Goal: Task Accomplishment & Management: Manage account settings

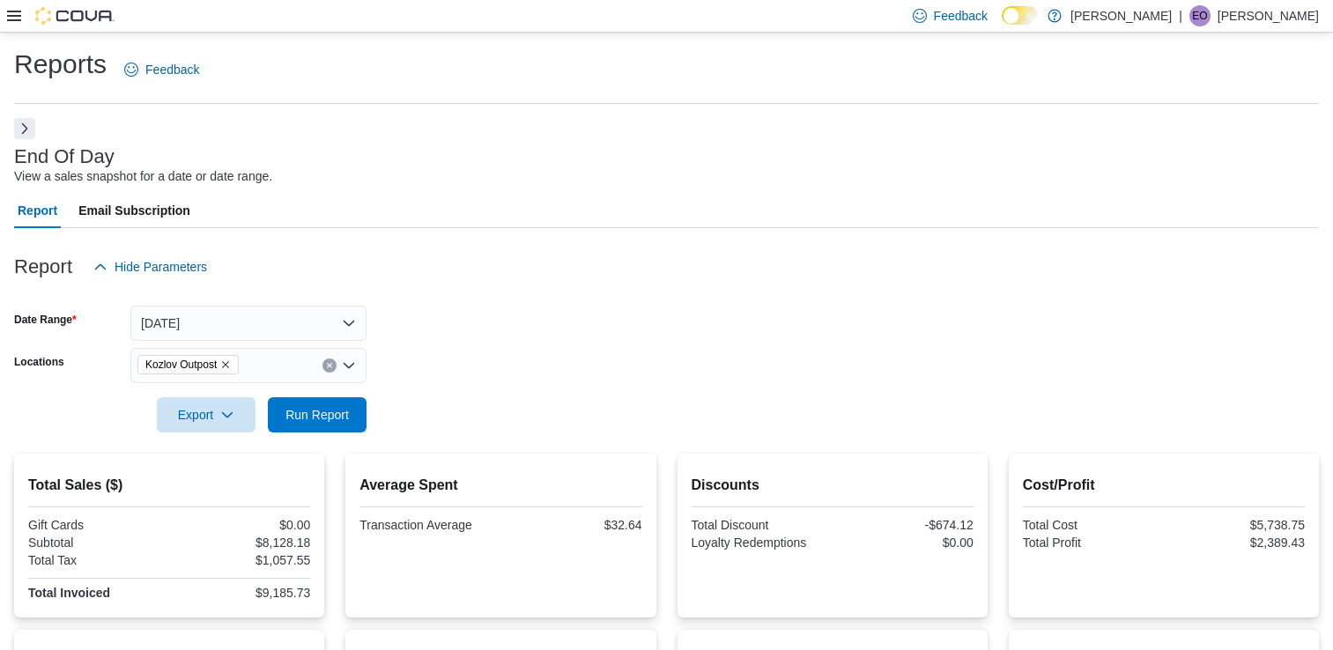
scroll to position [4, 0]
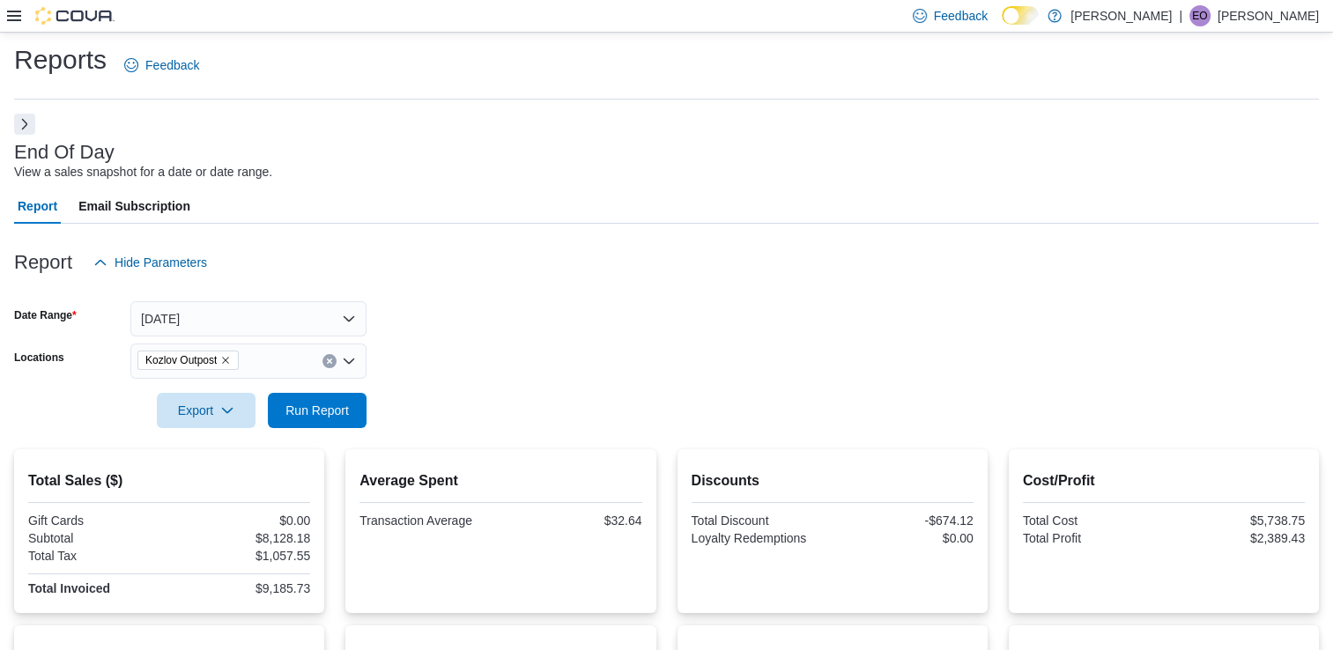
click at [11, 18] on icon at bounding box center [14, 16] width 14 height 14
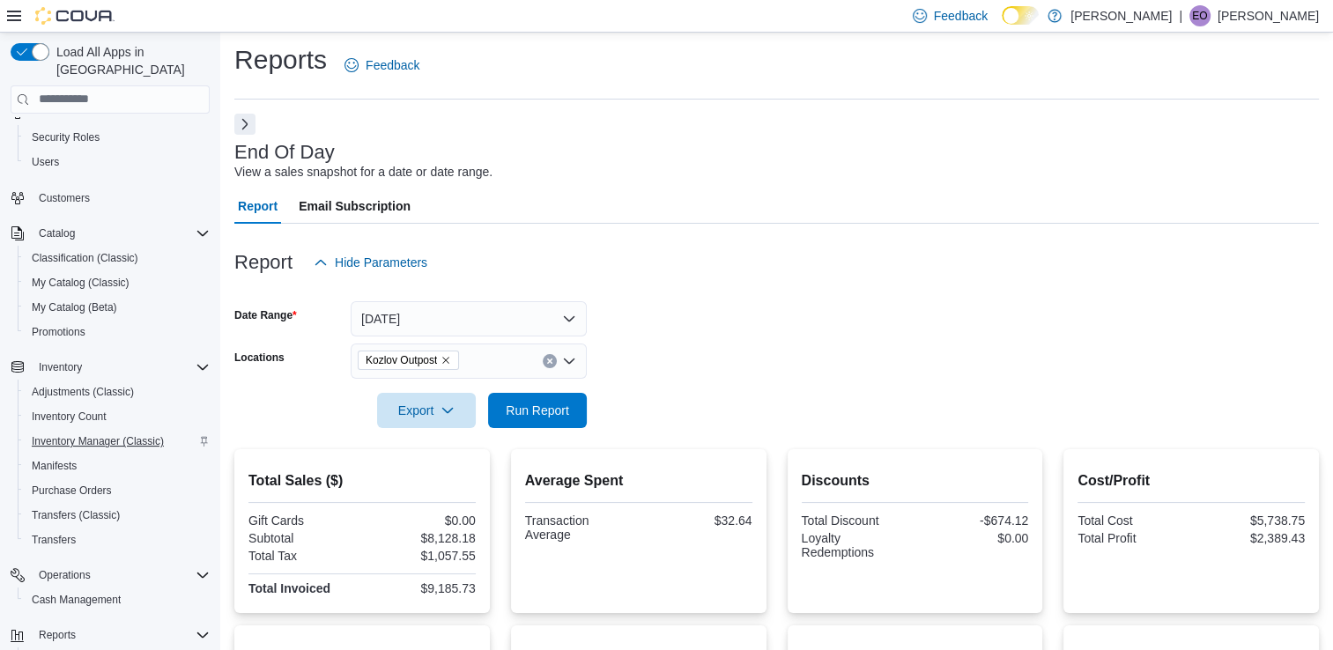
scroll to position [116, 0]
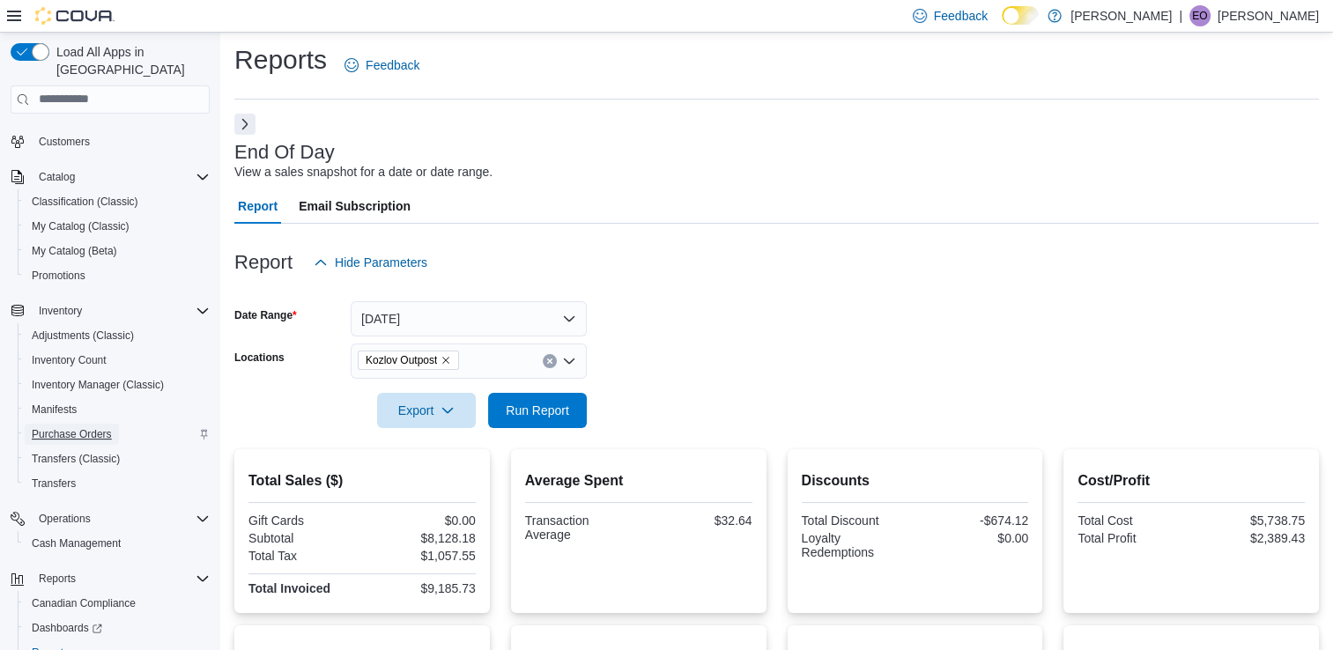
click at [87, 424] on span "Purchase Orders" at bounding box center [72, 434] width 80 height 21
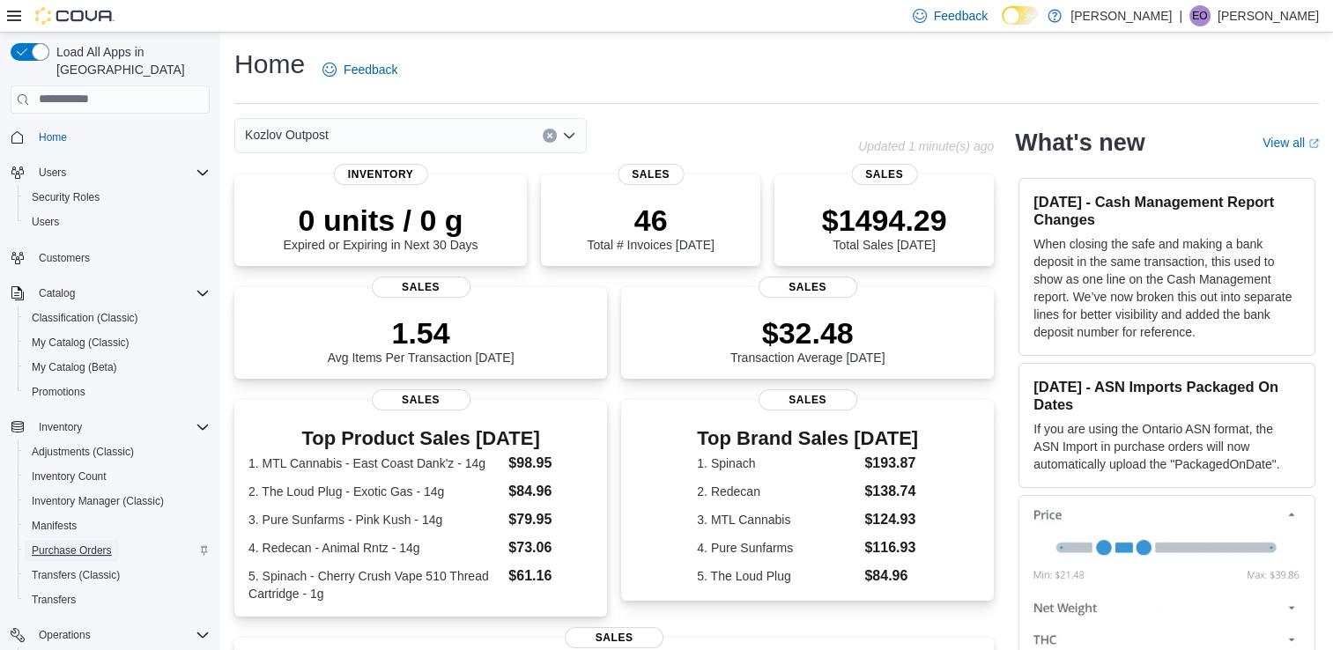
click at [74, 540] on span "Purchase Orders" at bounding box center [72, 550] width 80 height 21
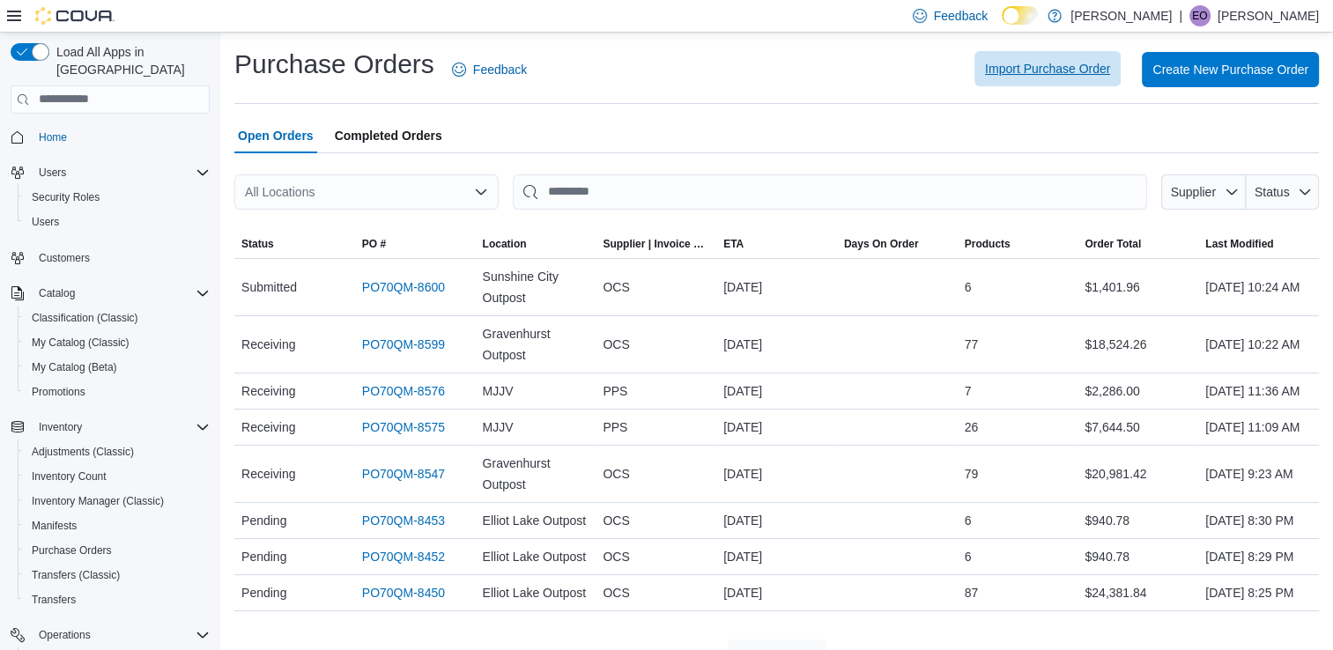
click at [1089, 66] on span "Import Purchase Order" at bounding box center [1047, 69] width 125 height 18
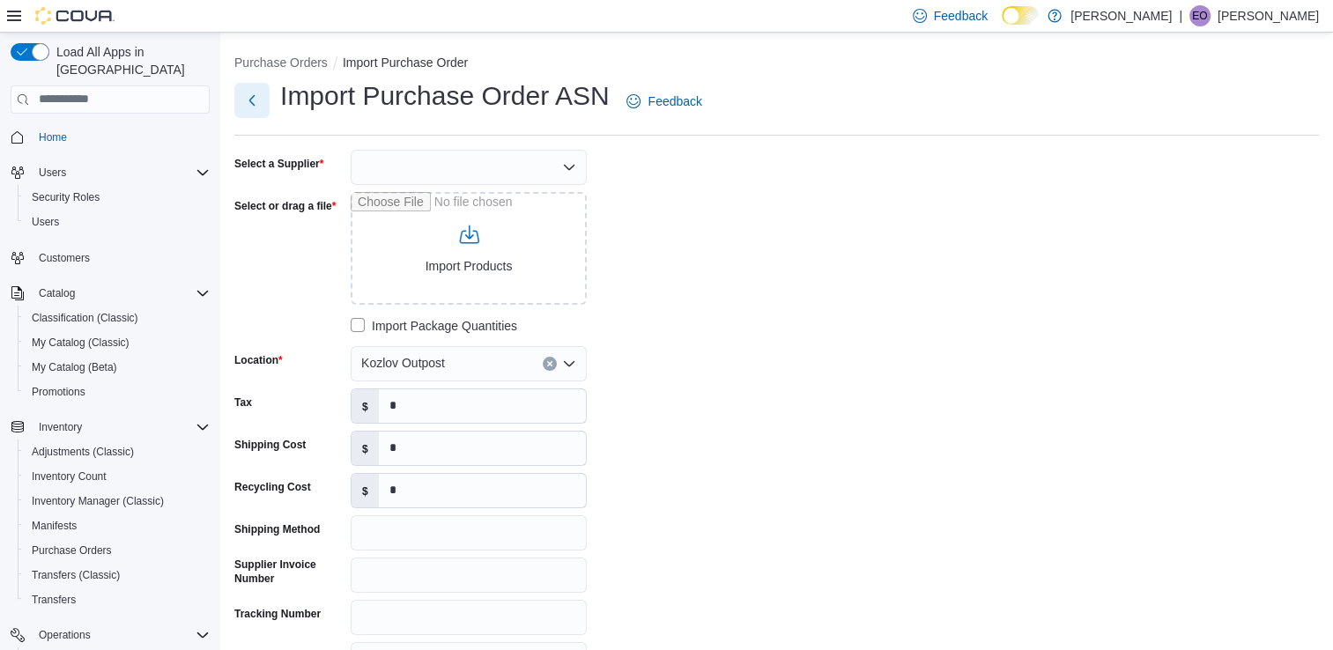
click at [266, 115] on button "Next" at bounding box center [251, 100] width 35 height 35
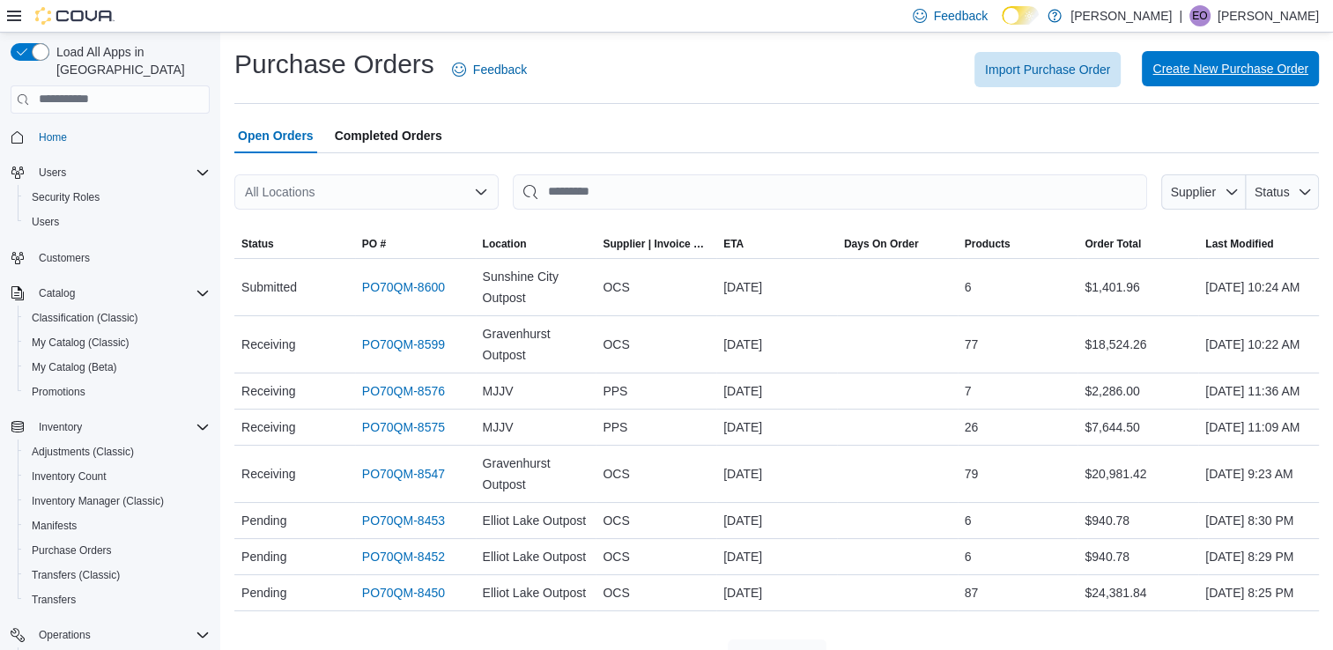
click at [1252, 77] on span "Create New Purchase Order" at bounding box center [1230, 69] width 156 height 18
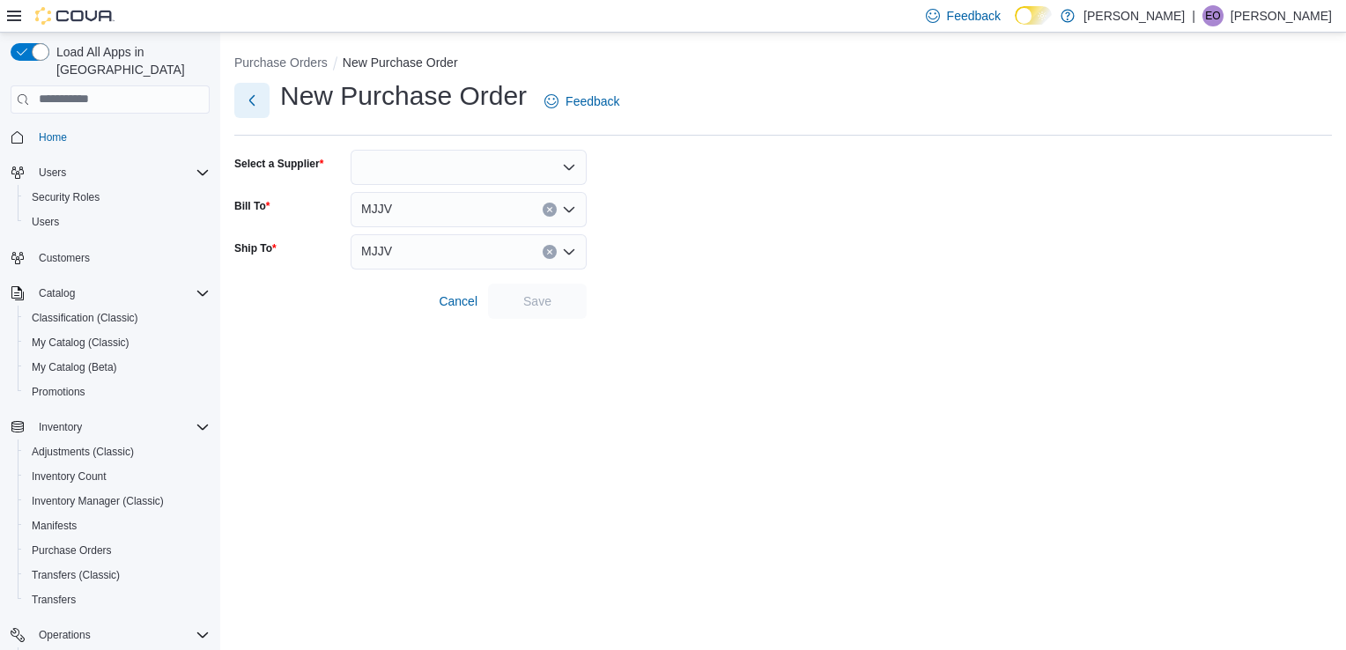
click at [261, 105] on button "Next" at bounding box center [251, 100] width 35 height 35
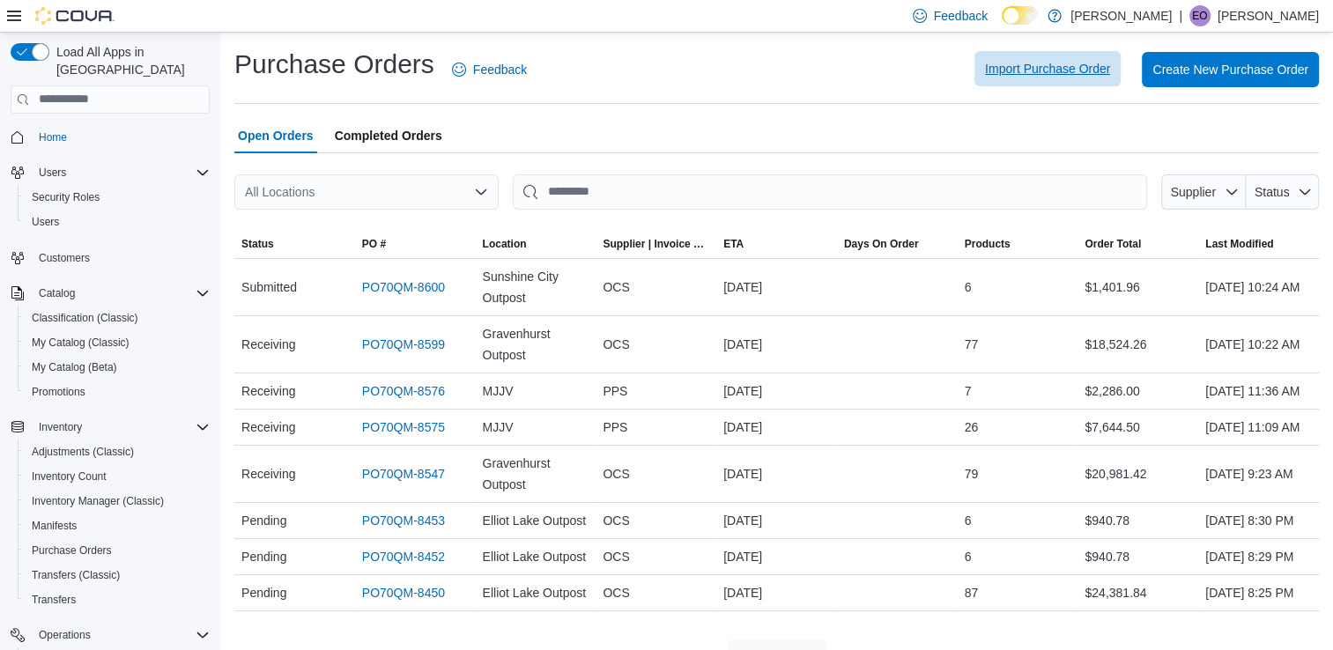
click at [1005, 82] on span "Import Purchase Order" at bounding box center [1047, 68] width 125 height 35
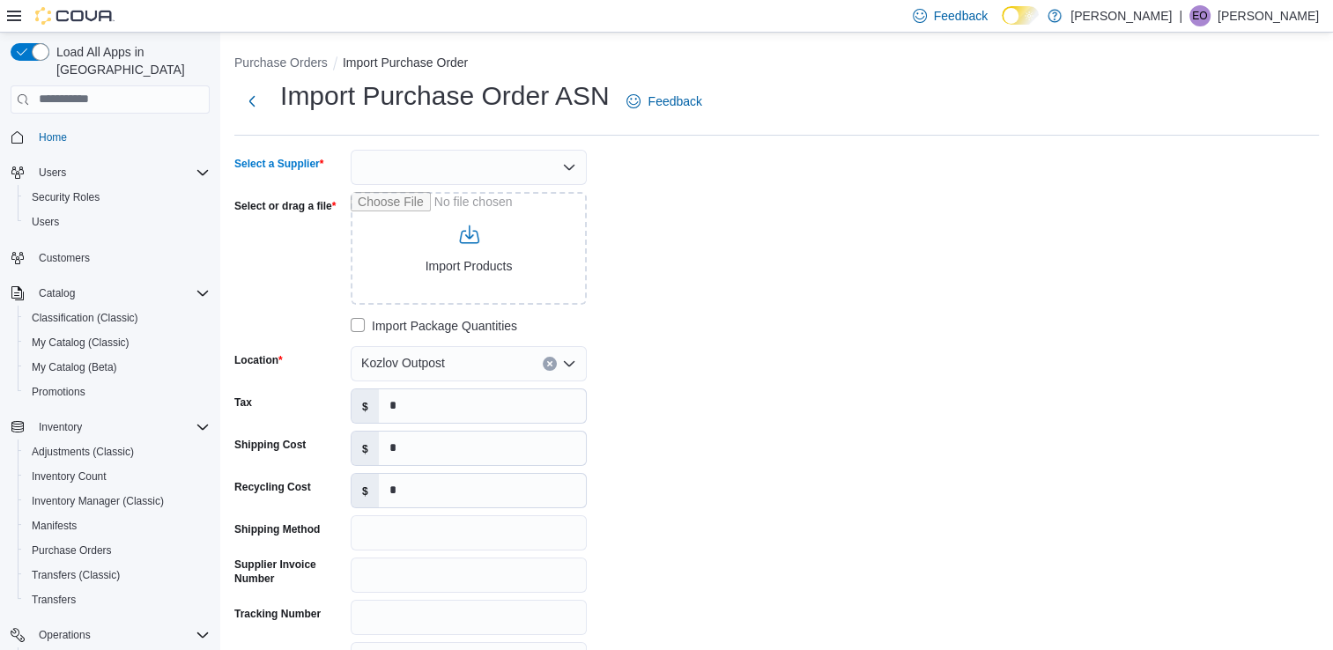
click at [555, 159] on div at bounding box center [469, 167] width 236 height 35
type input "***"
click at [417, 186] on button "OCS" at bounding box center [469, 198] width 236 height 26
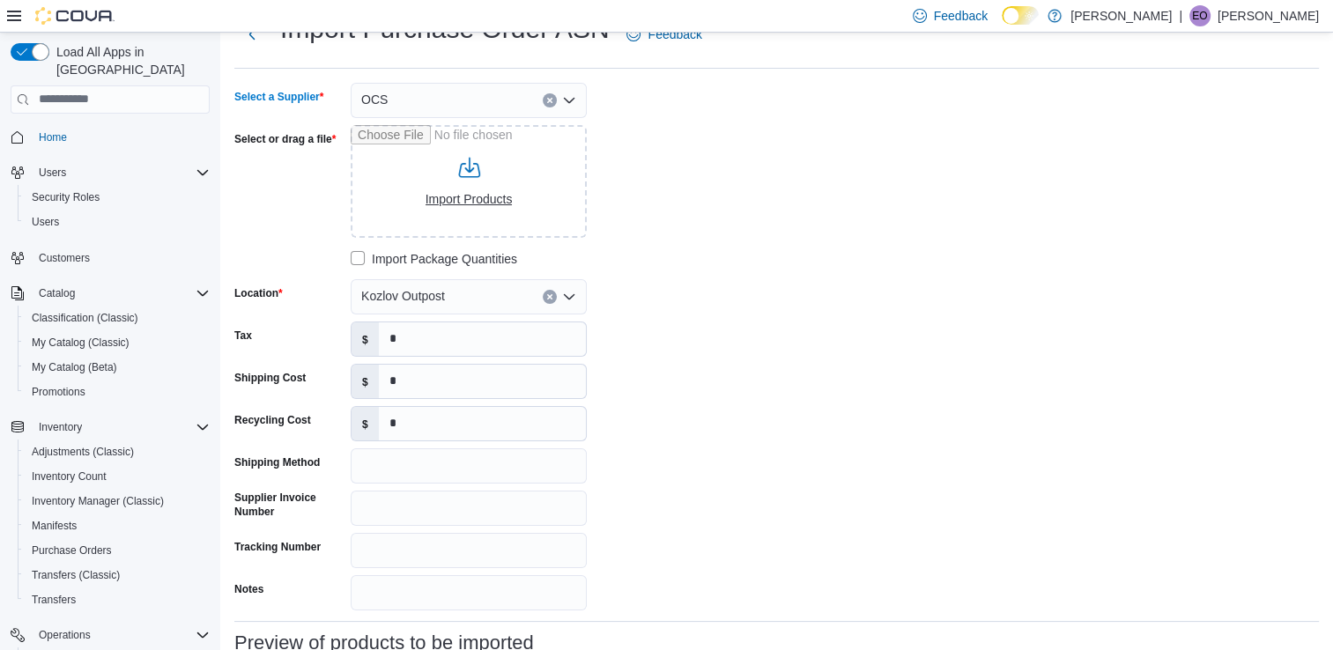
scroll to position [74, 0]
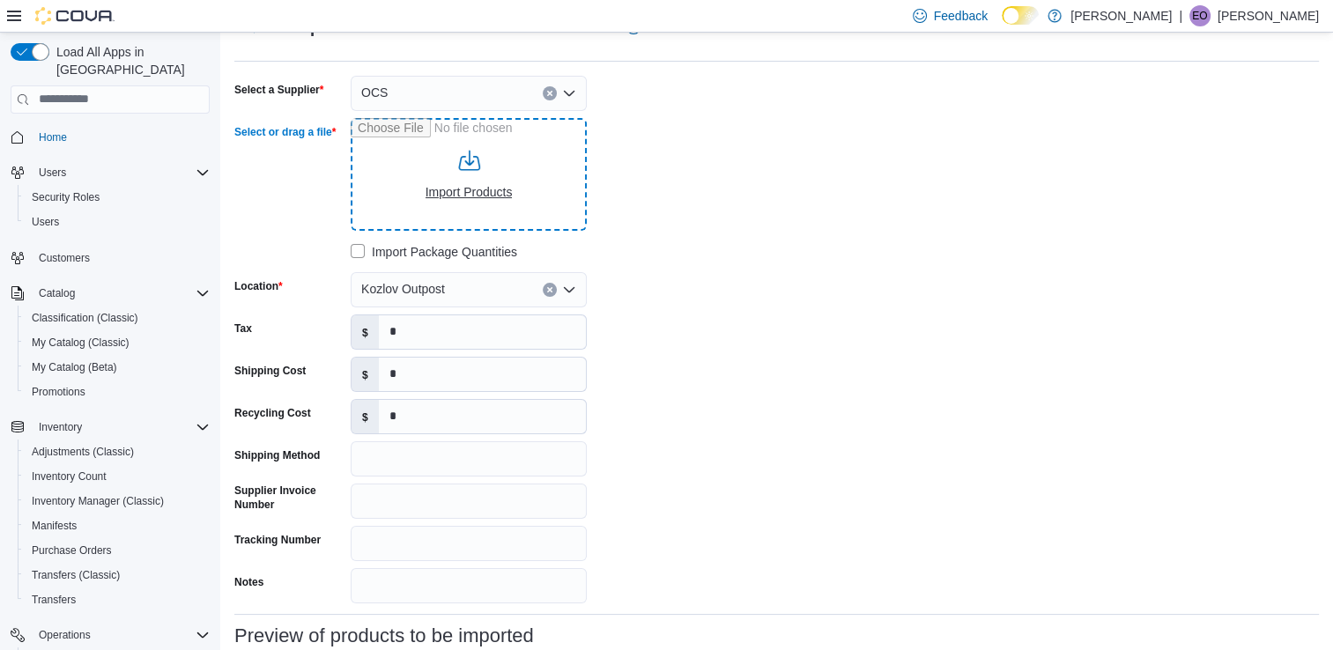
click at [484, 153] on input "Select or drag a file" at bounding box center [469, 174] width 236 height 113
type input "**********"
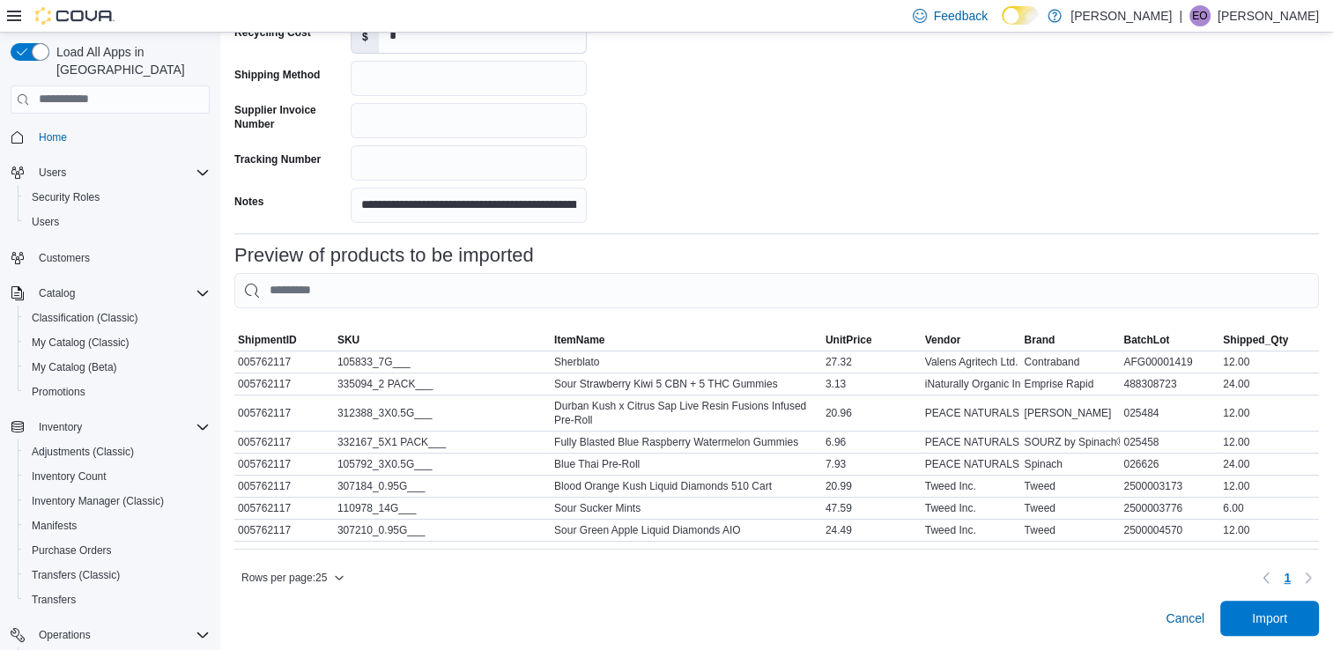
scroll to position [465, 0]
click at [1268, 621] on span "Import" at bounding box center [1269, 618] width 35 height 18
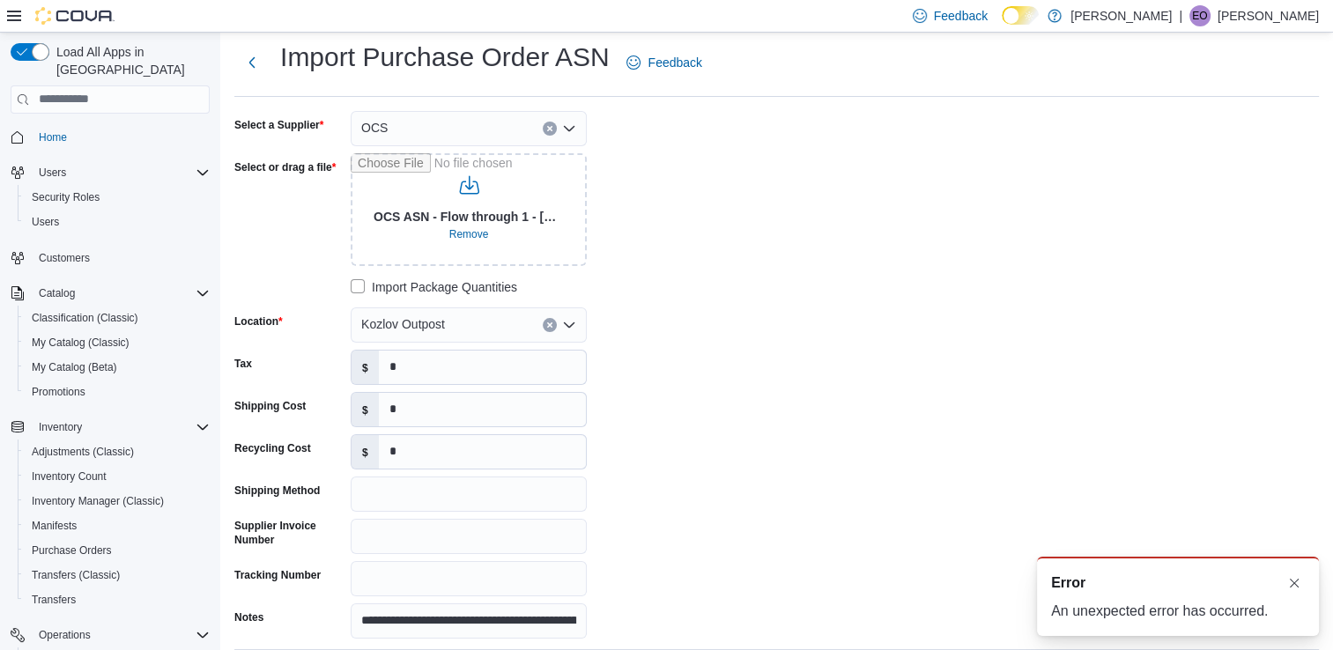
scroll to position [0, 0]
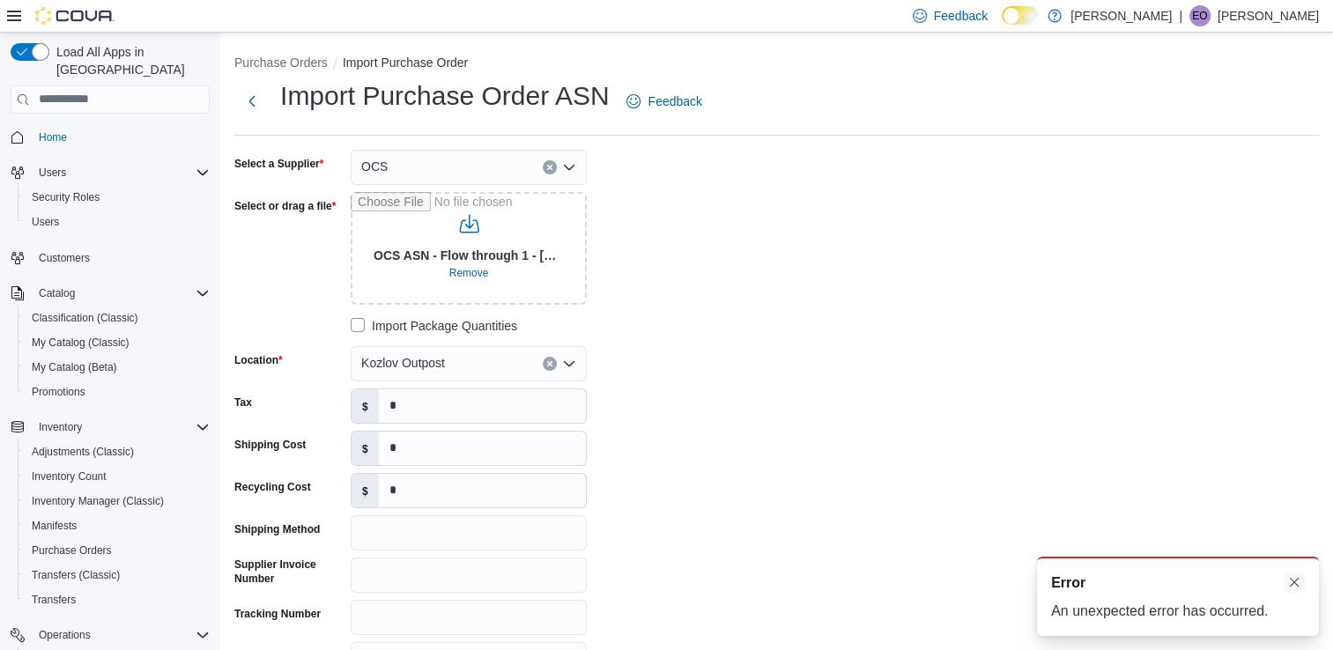
click at [1290, 579] on button "Dismiss toast" at bounding box center [1293, 582] width 21 height 21
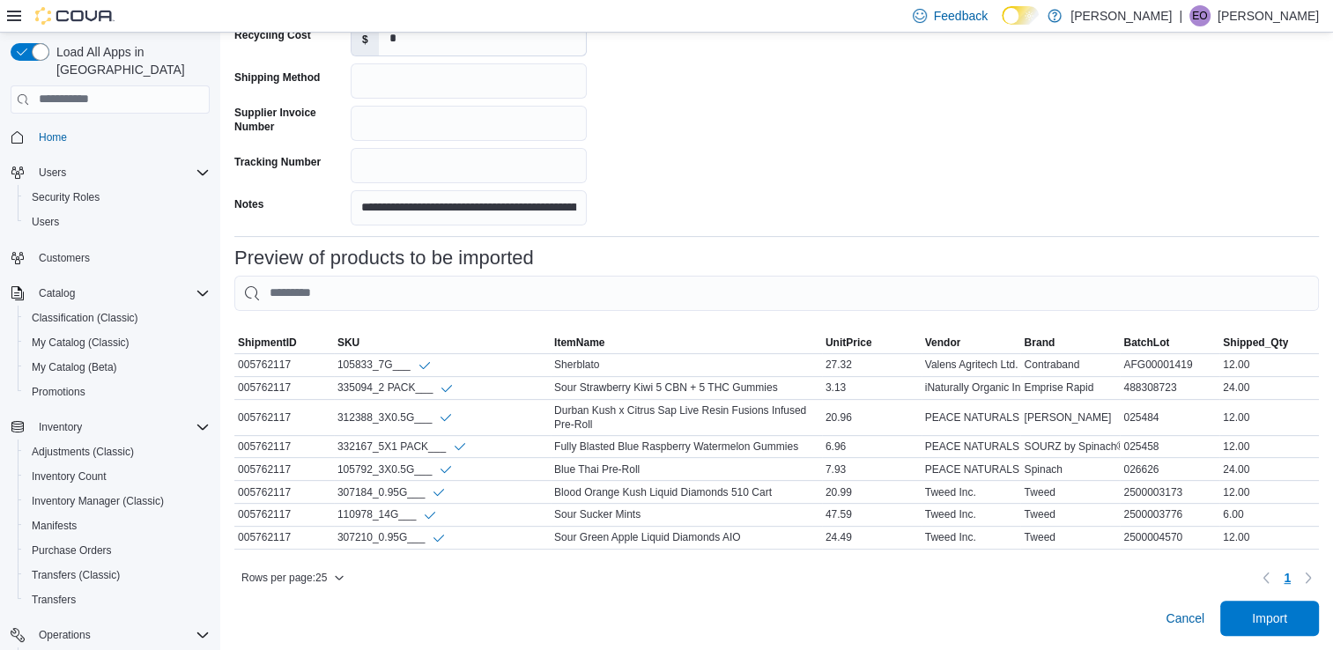
scroll to position [462, 0]
click at [1303, 625] on span "Import" at bounding box center [1269, 617] width 78 height 35
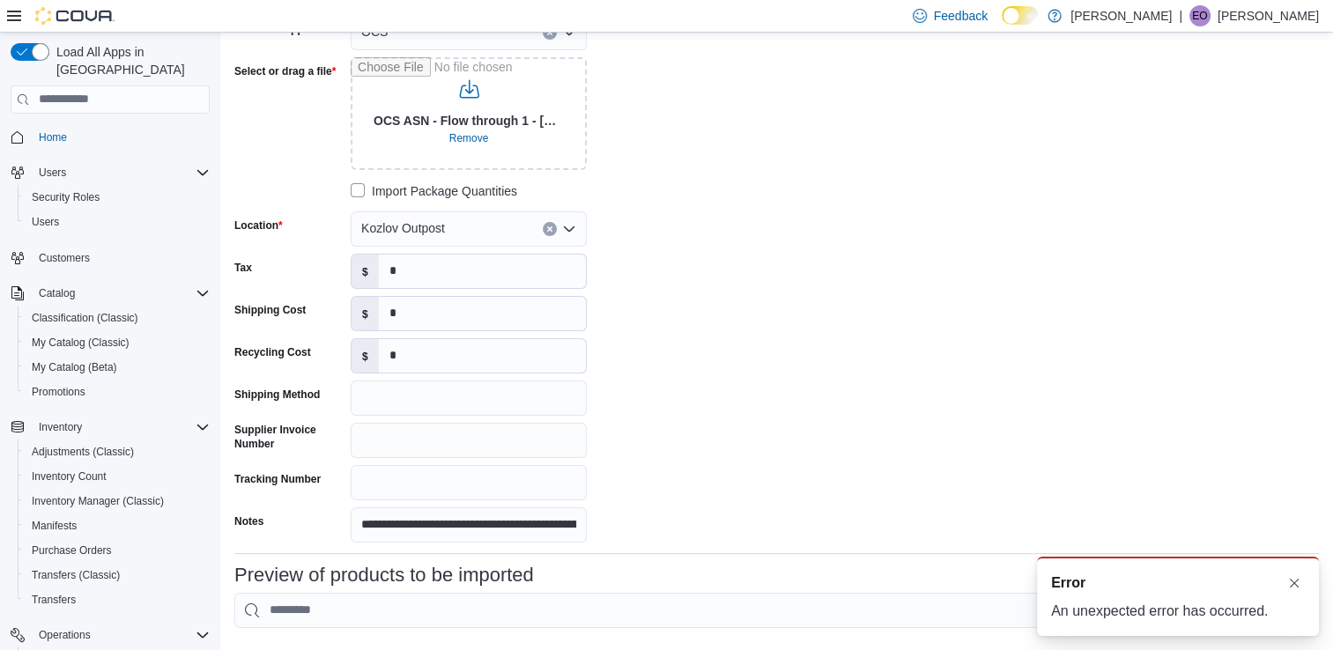
scroll to position [107, 0]
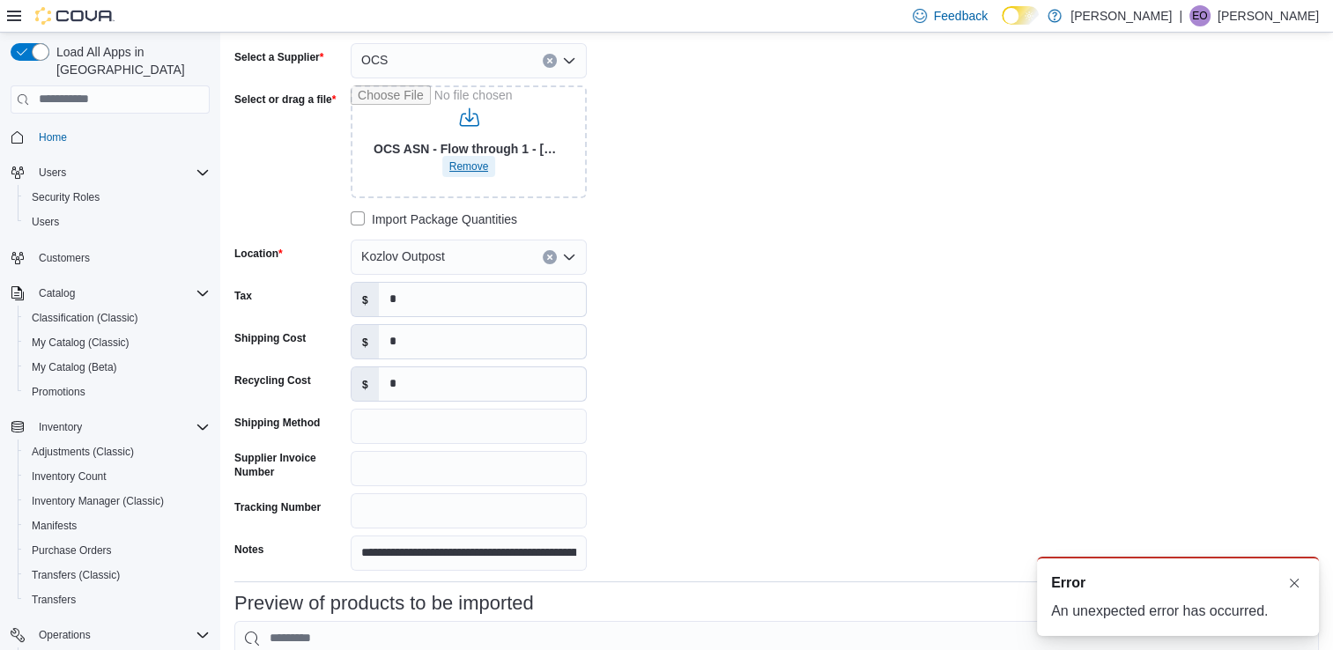
click at [473, 163] on span "Remove" at bounding box center [469, 166] width 40 height 14
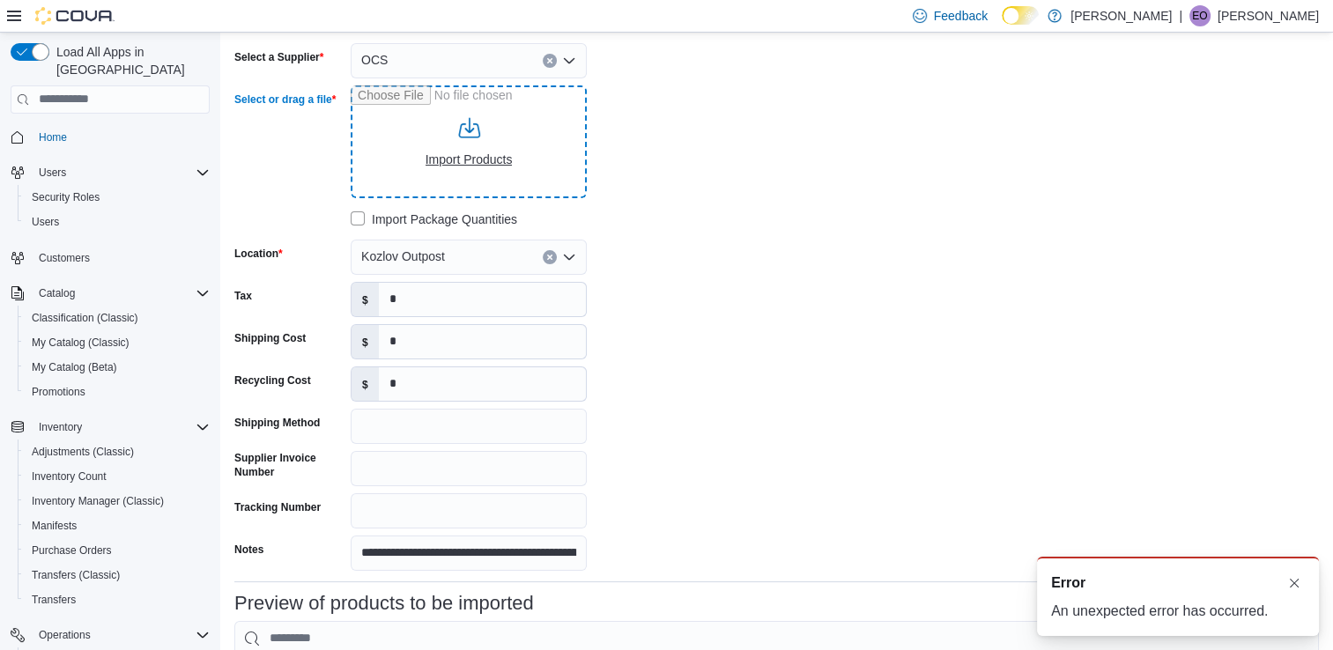
click at [473, 163] on input "Select or drag a file" at bounding box center [469, 141] width 236 height 113
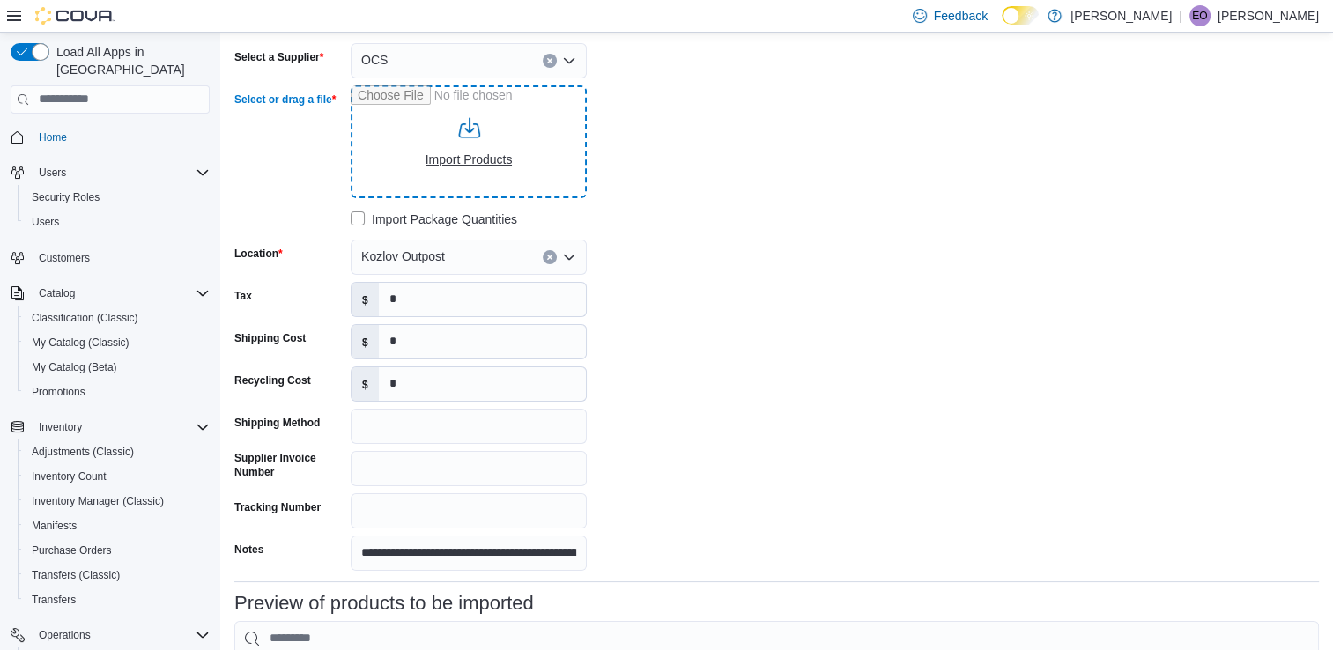
type input "**********"
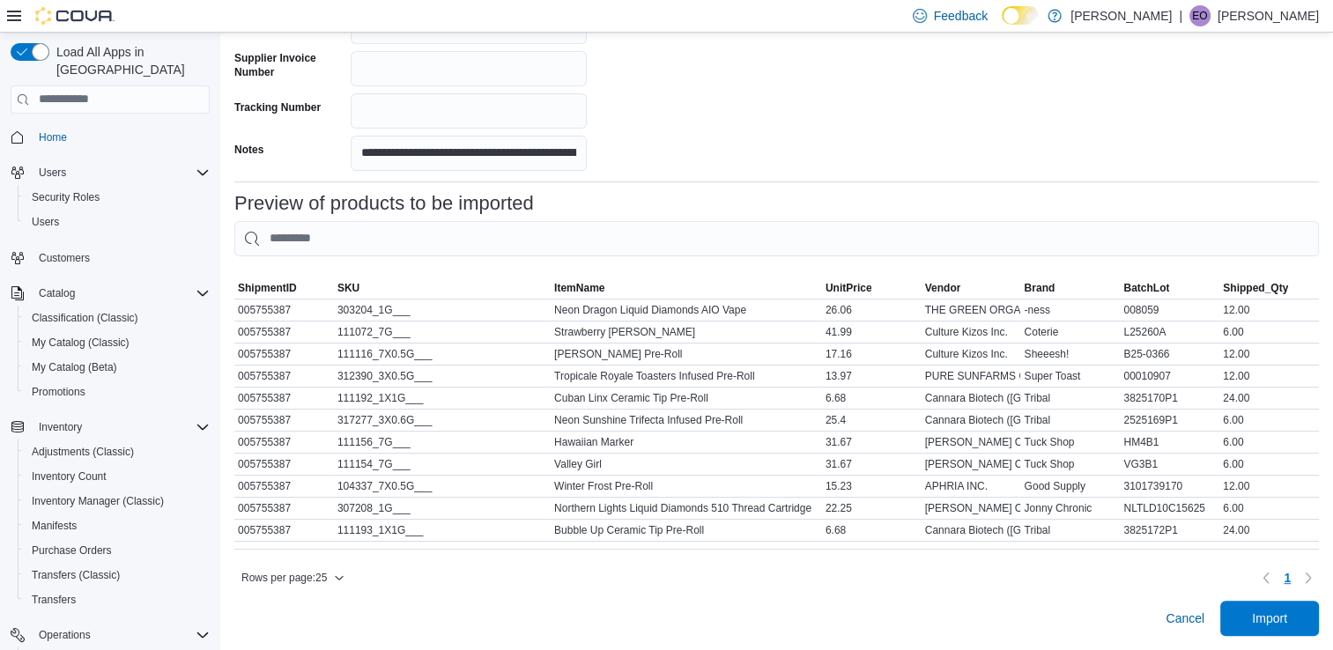
scroll to position [517, 0]
click at [1268, 608] on span "Import" at bounding box center [1269, 617] width 78 height 35
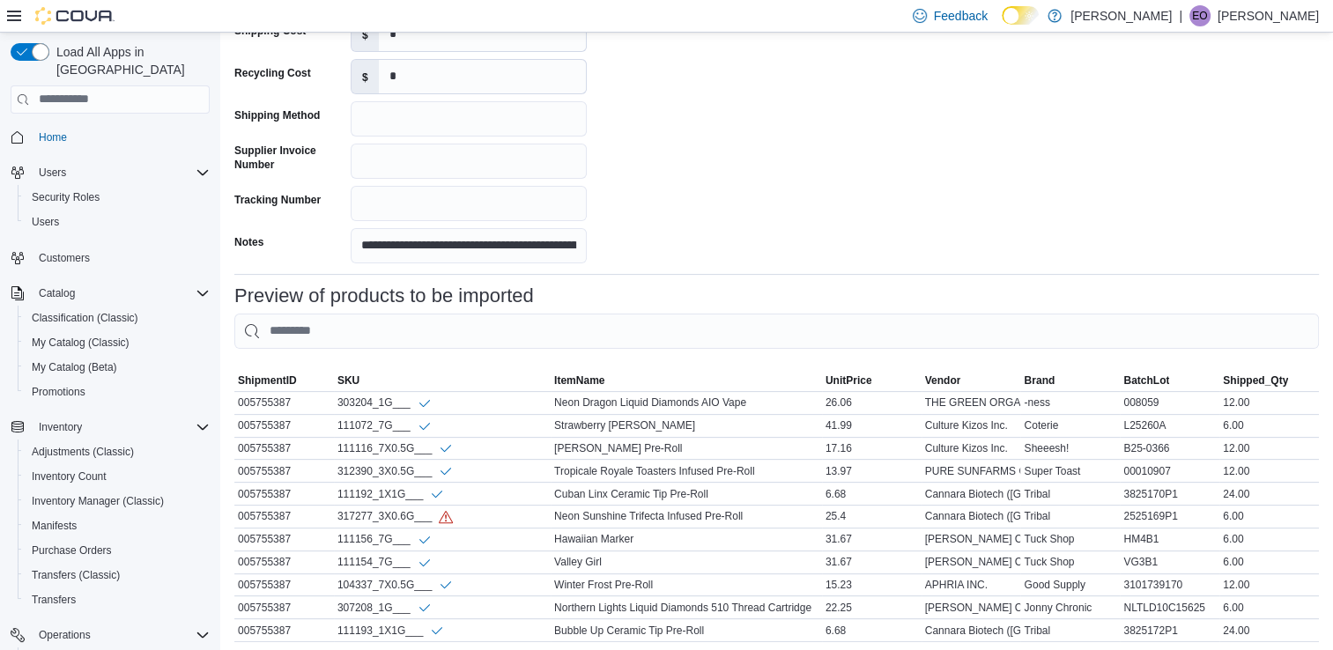
scroll to position [518, 0]
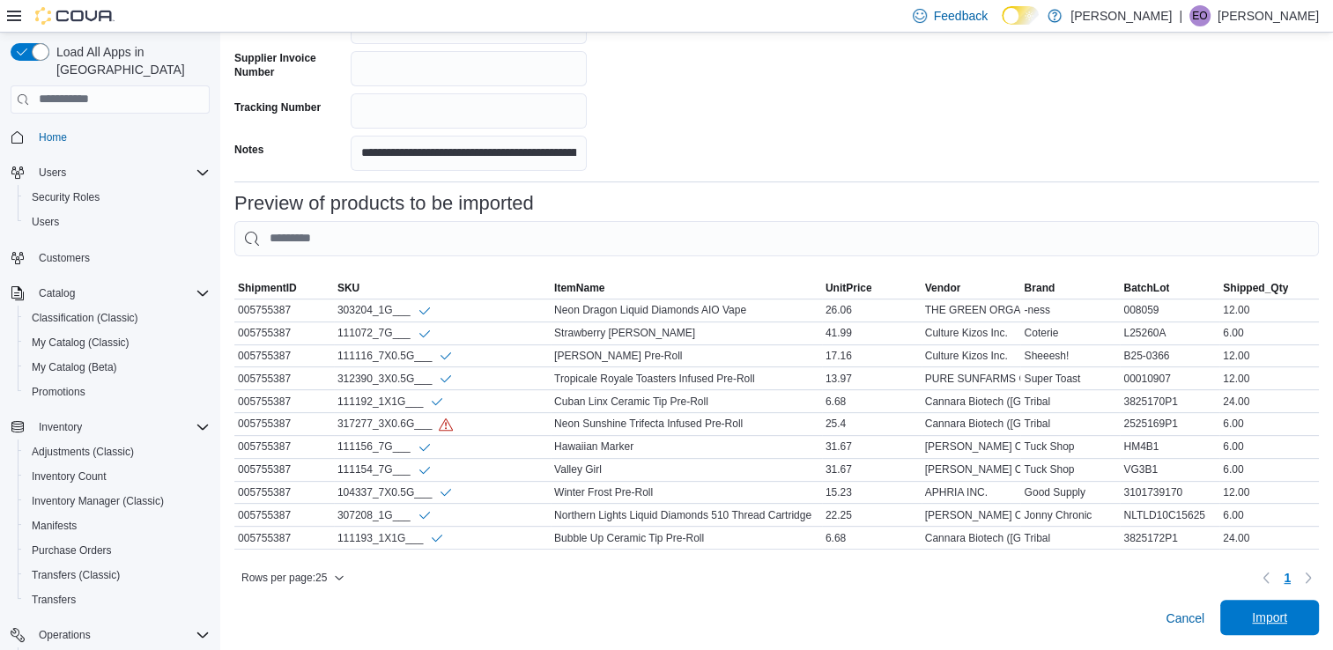
click at [1287, 615] on span "Import" at bounding box center [1269, 618] width 35 height 18
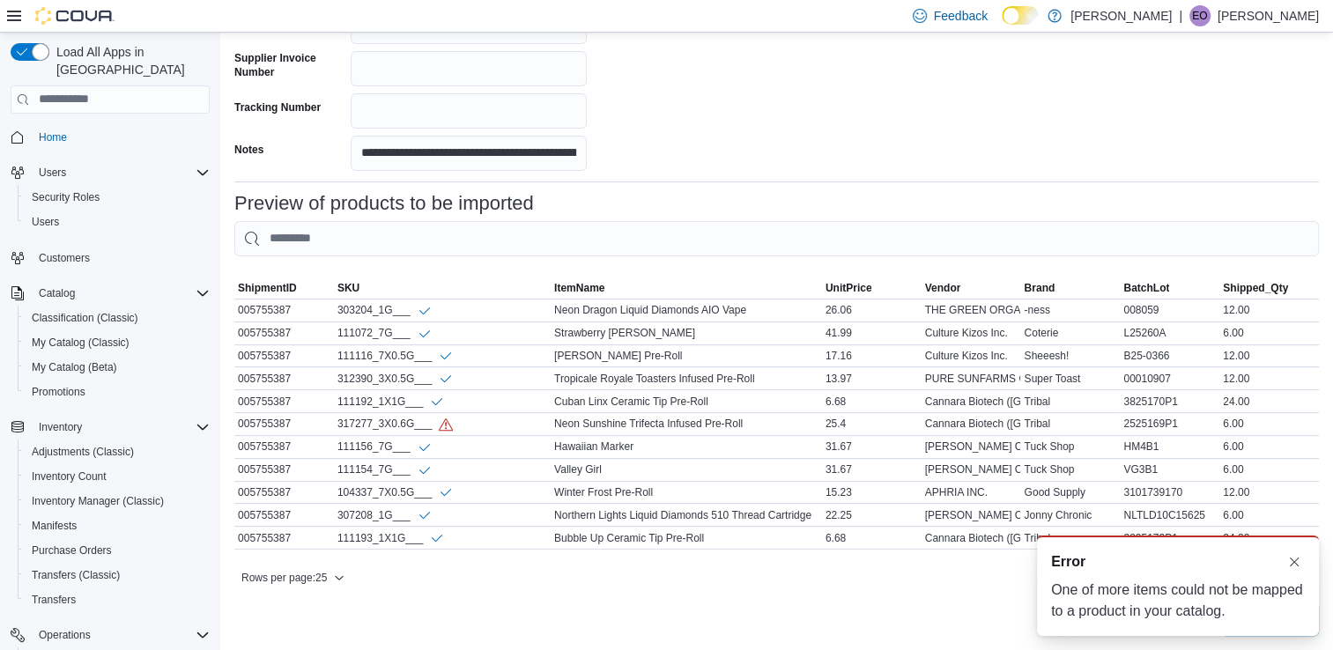
click at [1297, 550] on div "A new notification appears Error One of more items could not be mapped to a pro…" at bounding box center [1178, 586] width 282 height 100
click at [1297, 558] on button "Dismiss toast" at bounding box center [1293, 561] width 21 height 21
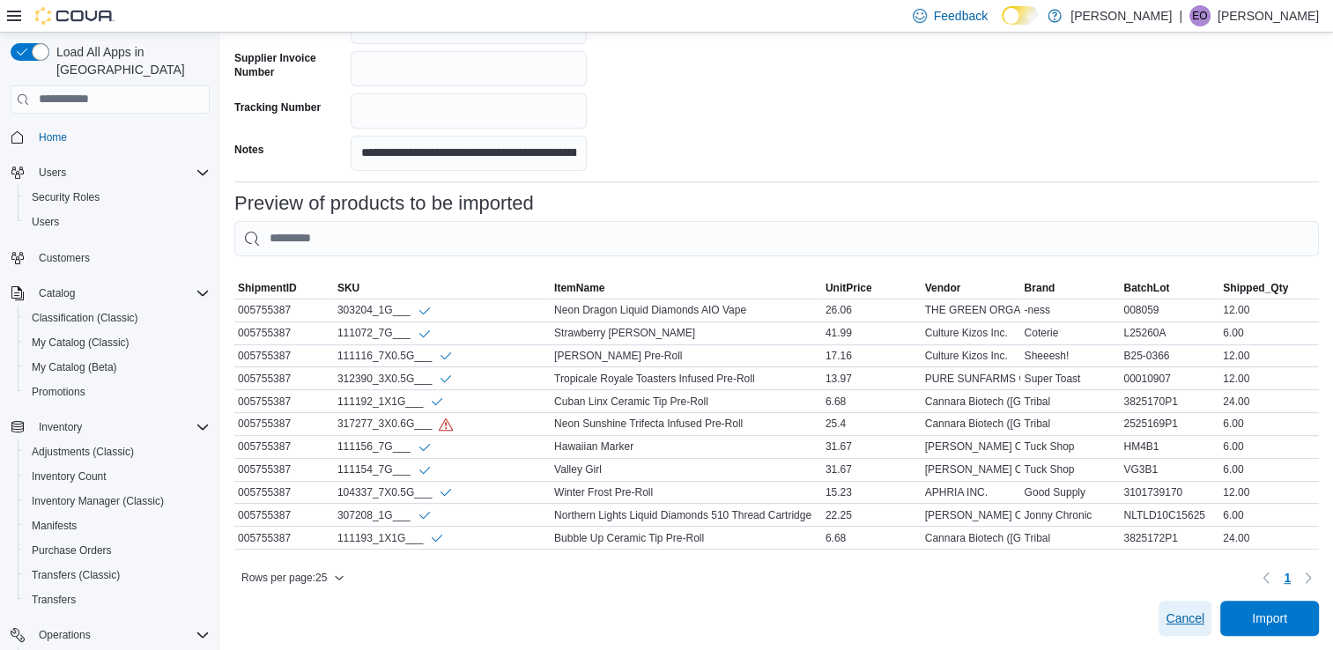
click at [1195, 607] on span "Cancel" at bounding box center [1184, 618] width 39 height 35
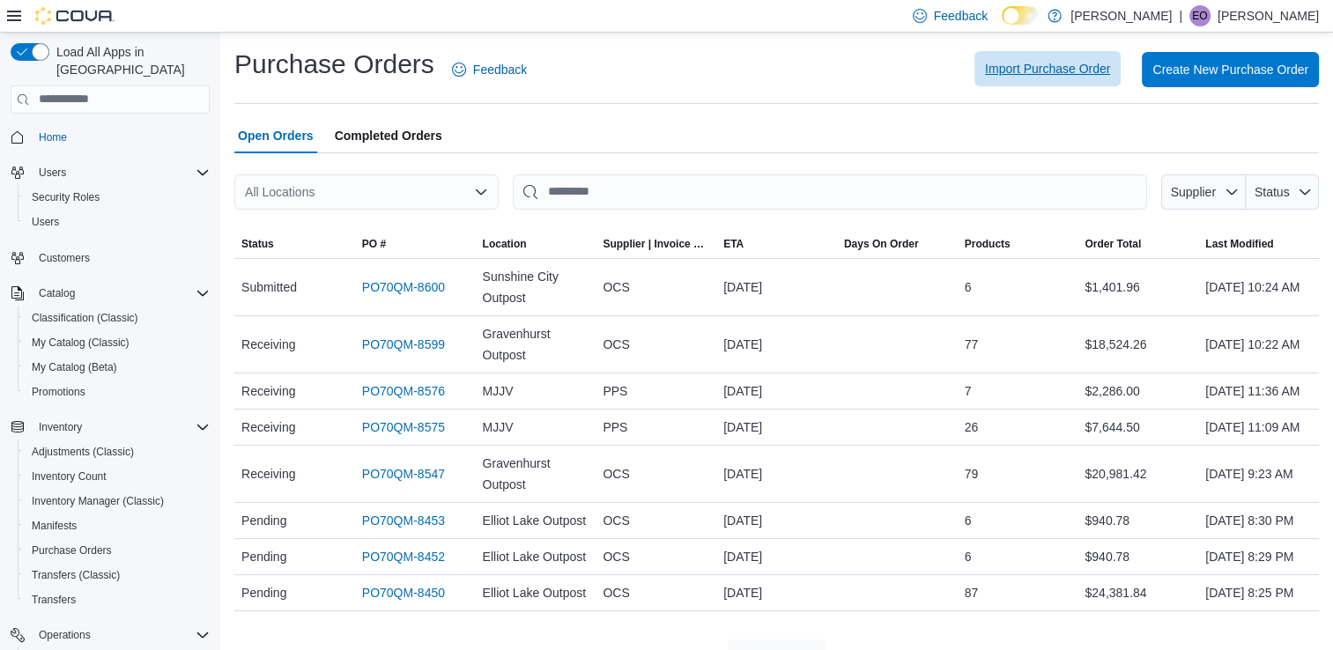
click at [1083, 69] on span "Import Purchase Order" at bounding box center [1047, 69] width 125 height 18
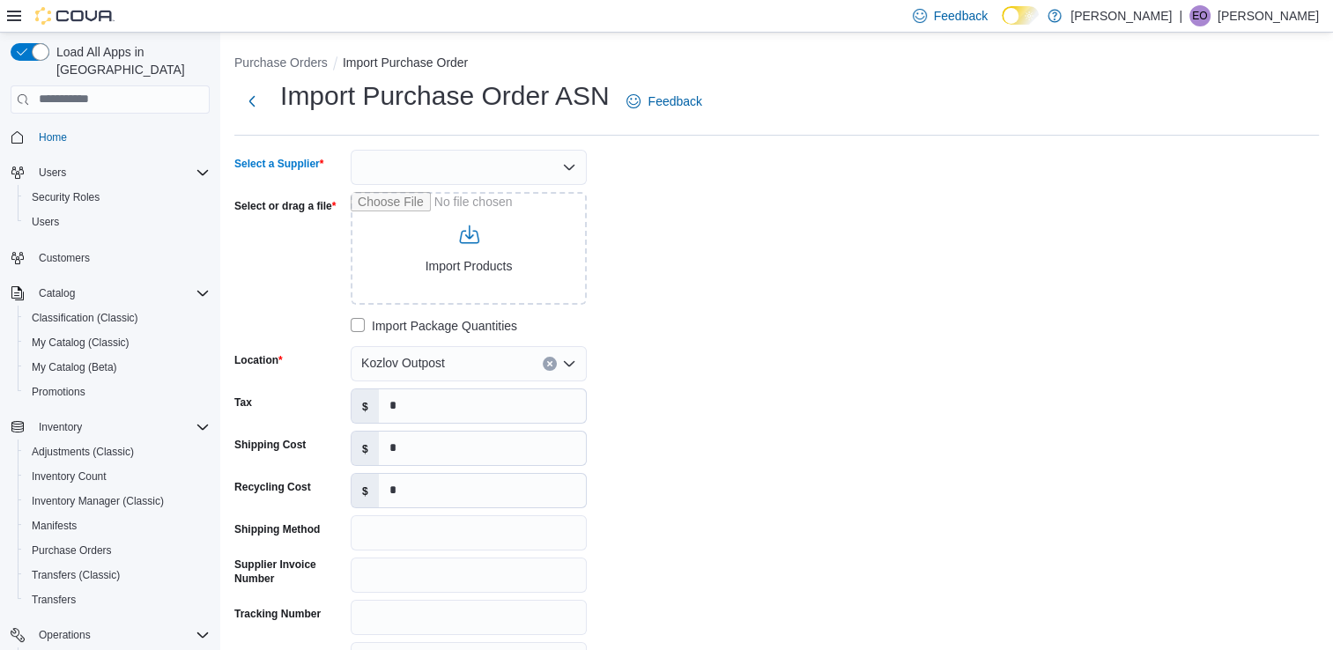
click at [479, 177] on div at bounding box center [469, 167] width 236 height 35
type input "***"
click at [410, 198] on span "OCS" at bounding box center [479, 197] width 194 height 18
click at [465, 248] on input "Select or drag a file" at bounding box center [469, 248] width 236 height 113
type input "**********"
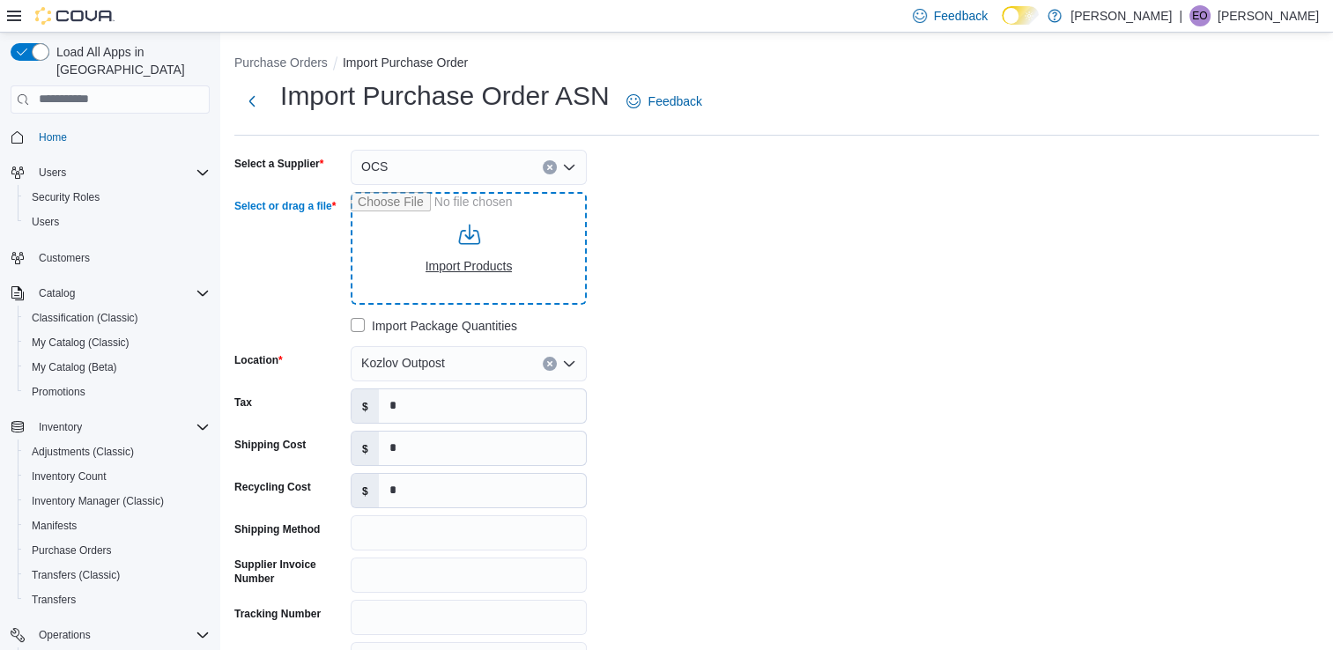
type input "**********"
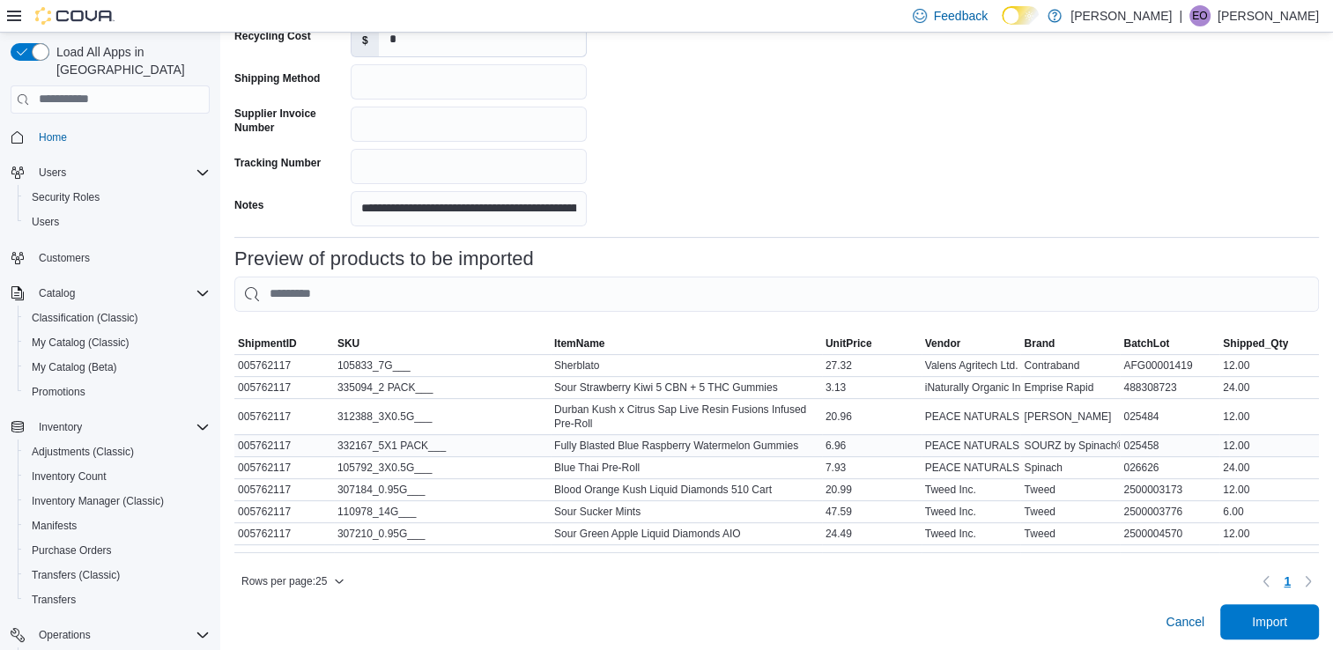
scroll to position [465, 0]
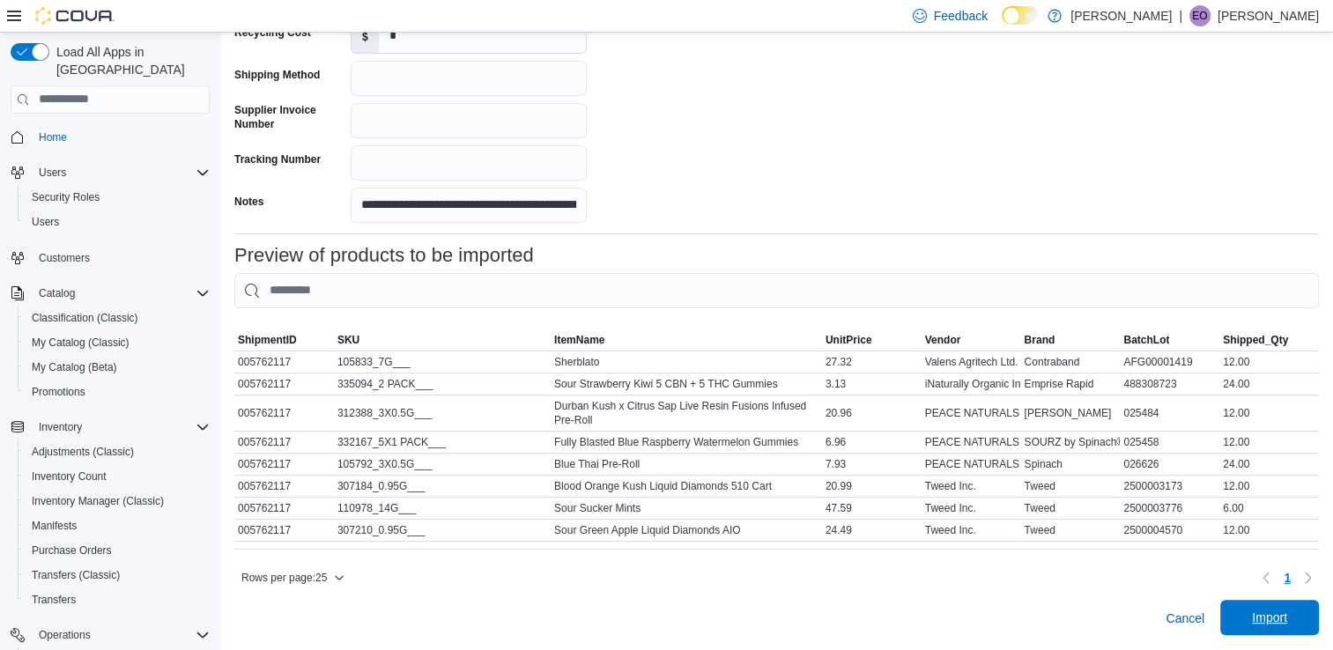
click at [1260, 610] on span "Import" at bounding box center [1269, 617] width 78 height 35
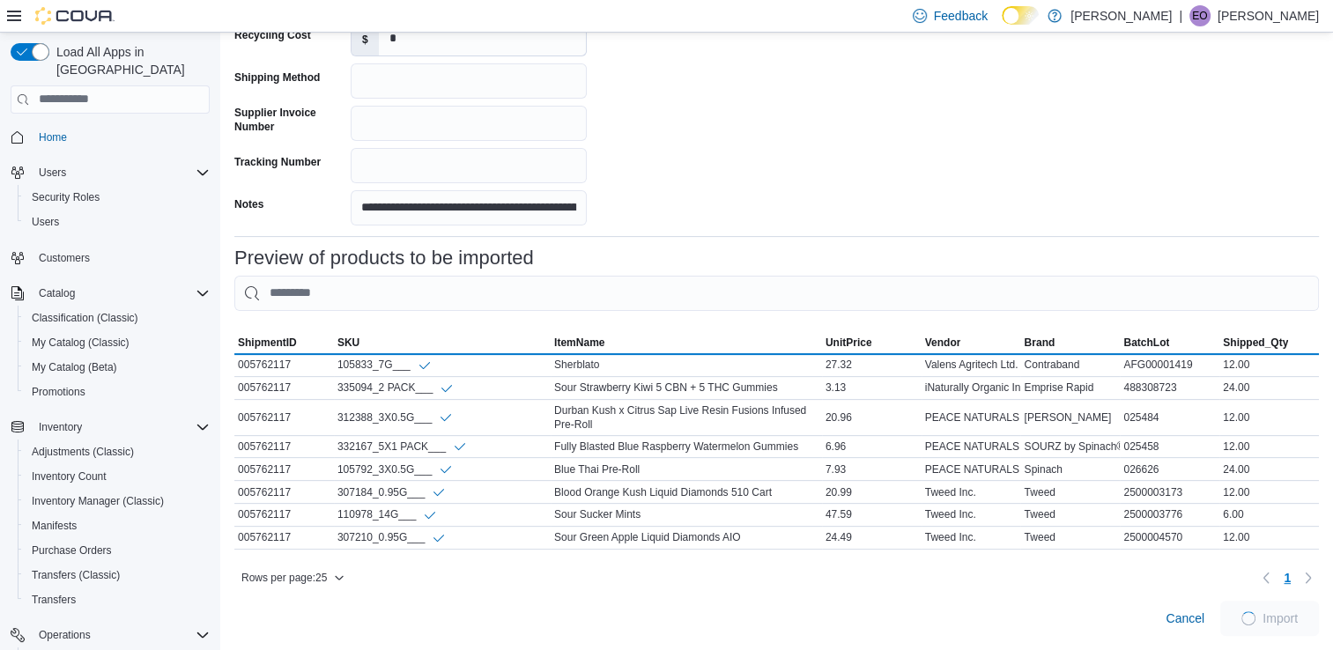
scroll to position [462, 0]
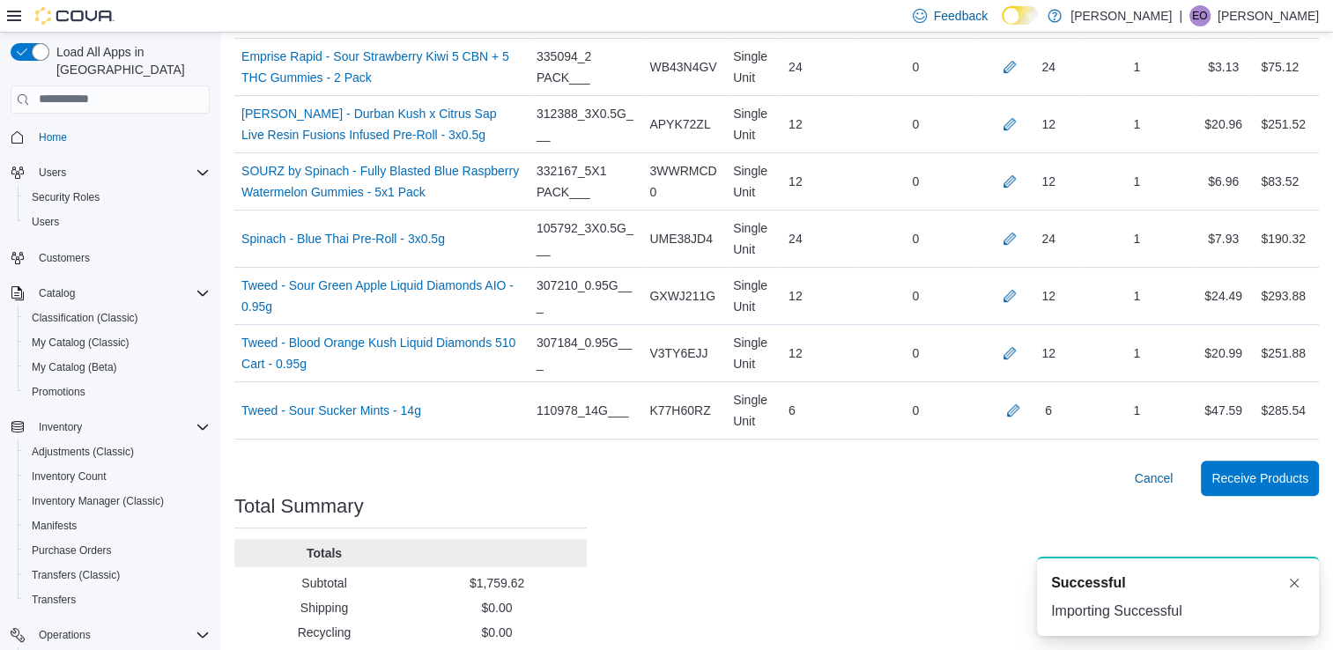
scroll to position [639, 0]
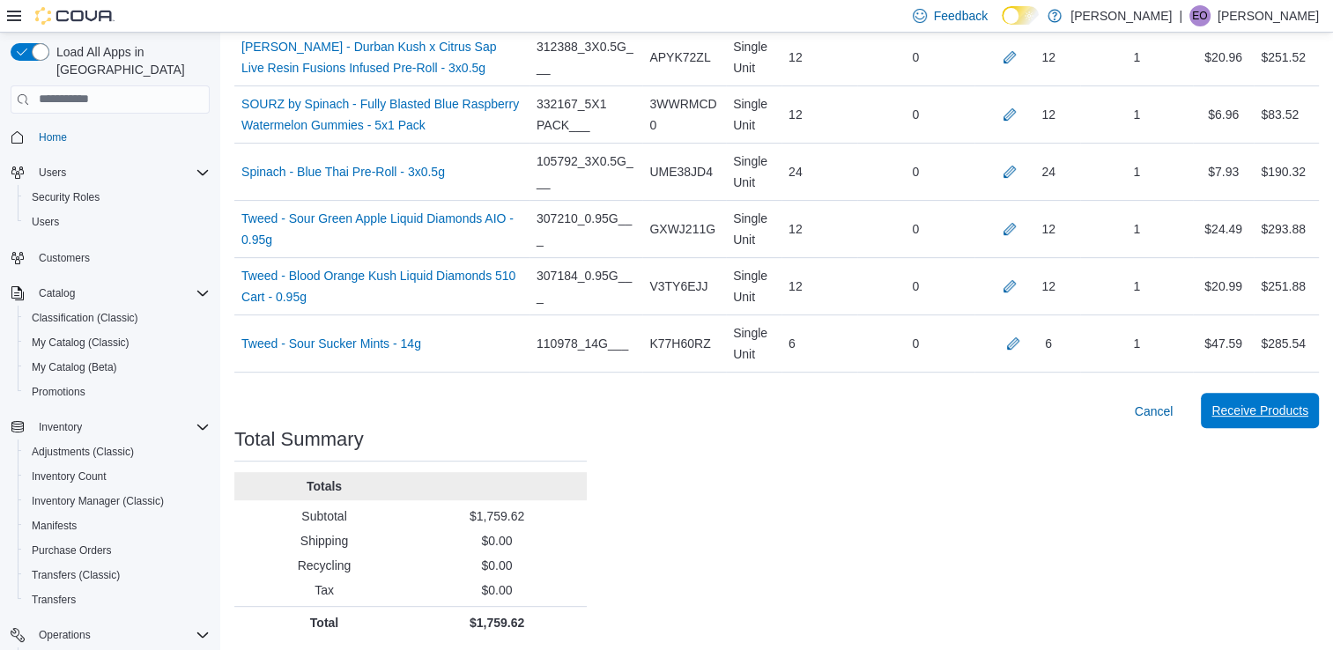
click at [1260, 414] on span "Receive Products" at bounding box center [1259, 411] width 97 height 18
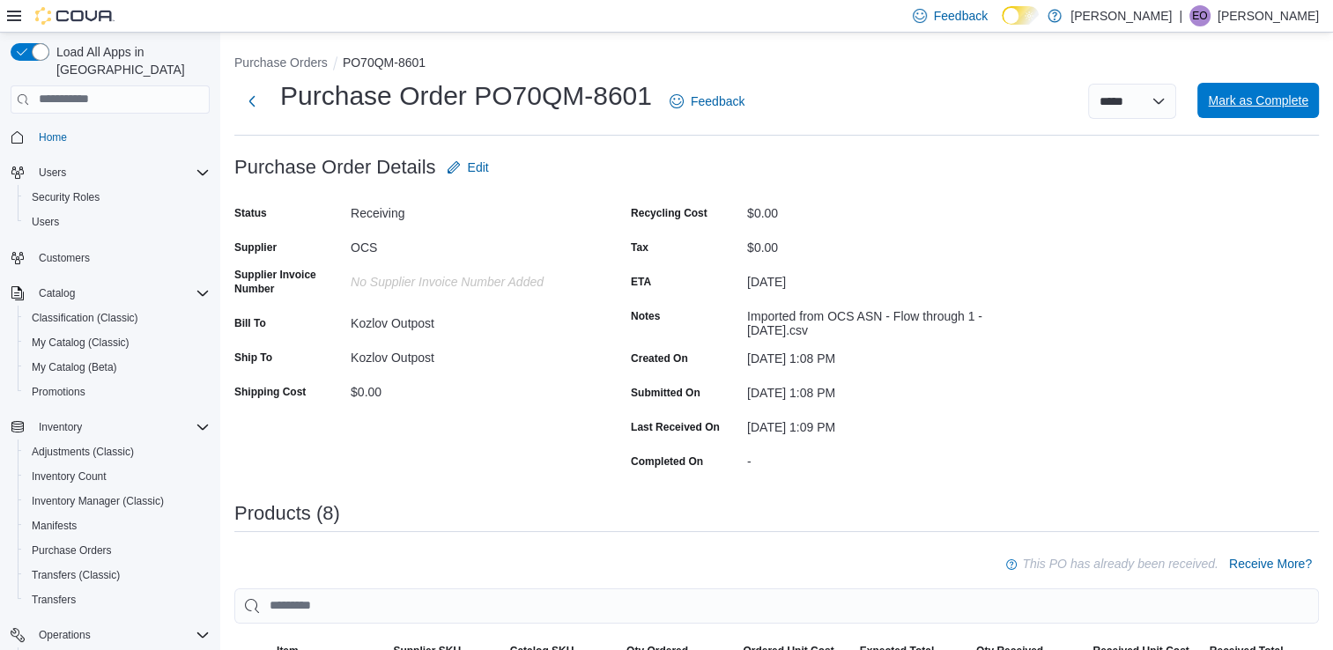
click at [1286, 115] on span "Mark as Complete" at bounding box center [1258, 100] width 100 height 35
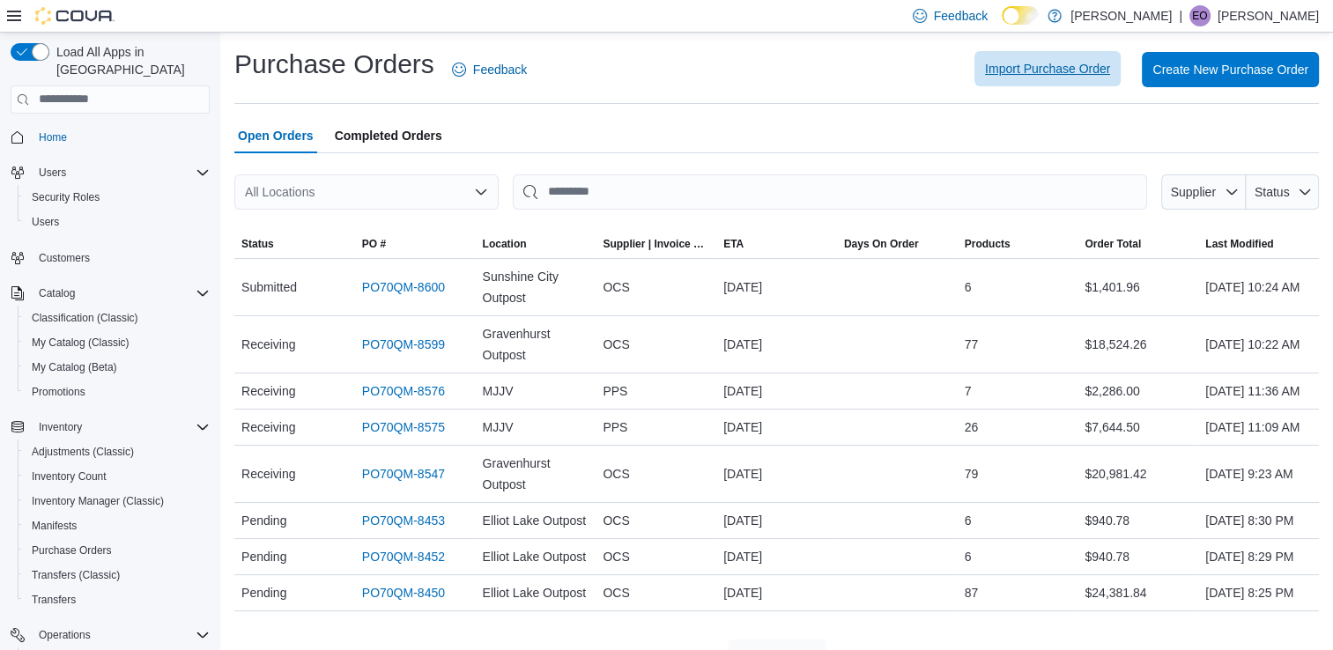
click at [1085, 82] on span "Import Purchase Order" at bounding box center [1047, 68] width 125 height 35
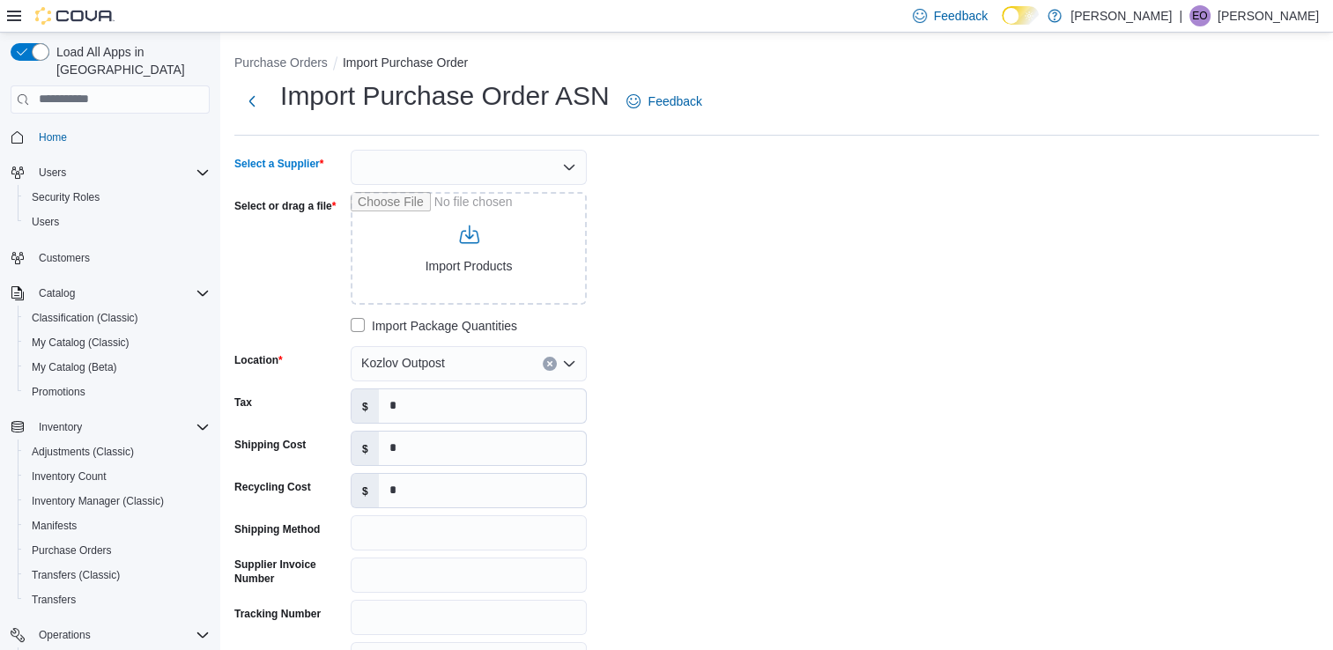
click at [447, 167] on div at bounding box center [469, 167] width 236 height 35
type input "***"
click at [400, 185] on button "OCS" at bounding box center [469, 198] width 236 height 26
click at [474, 245] on input "Select or drag a file" at bounding box center [469, 248] width 236 height 113
type input "**********"
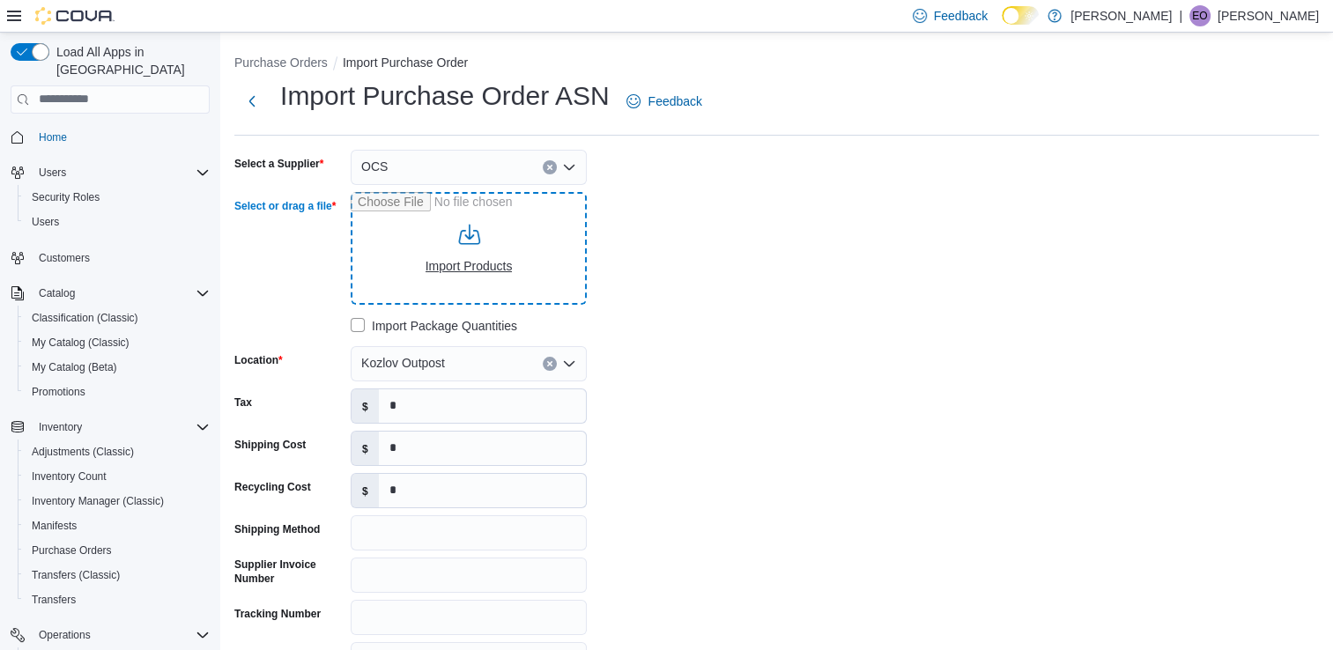
type input "**********"
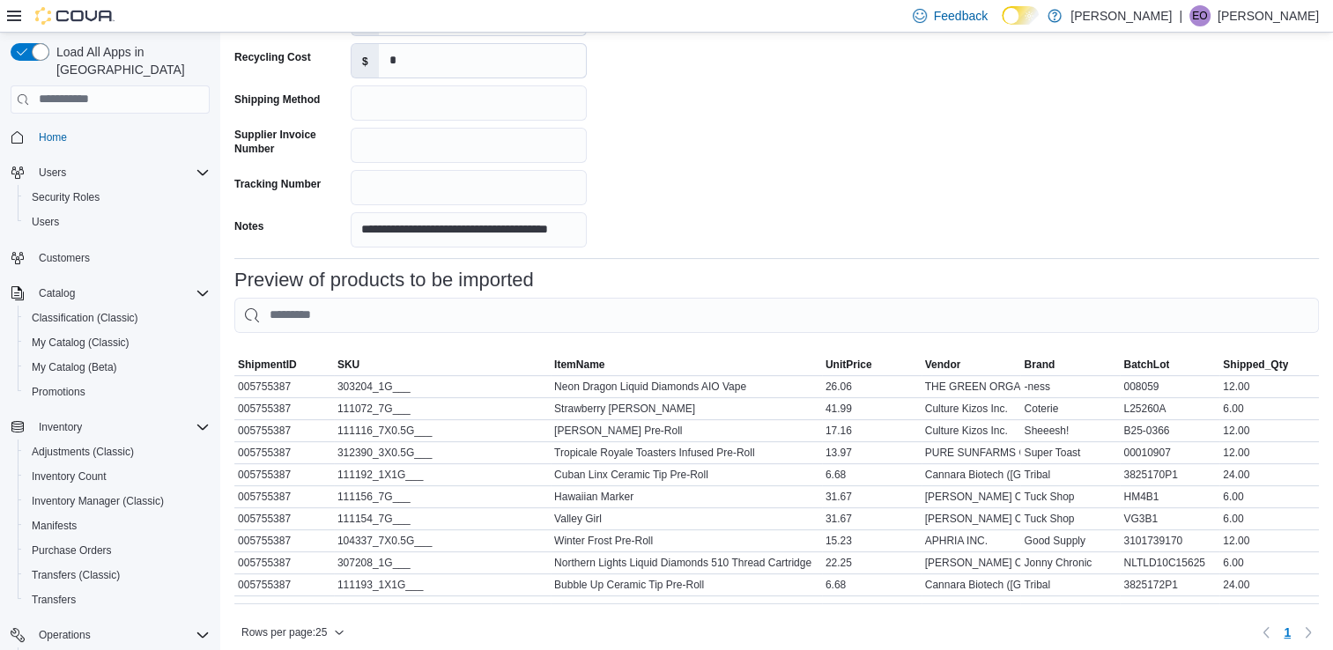
scroll to position [495, 0]
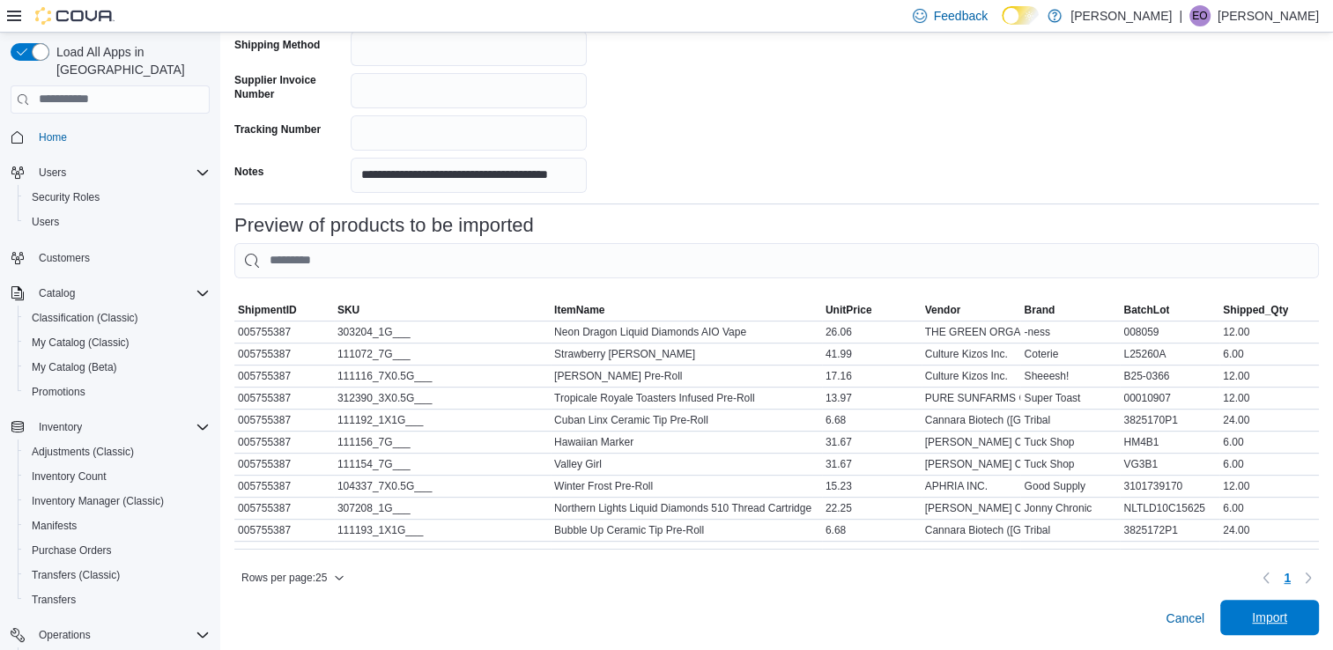
click at [1275, 610] on span "Import" at bounding box center [1269, 618] width 35 height 18
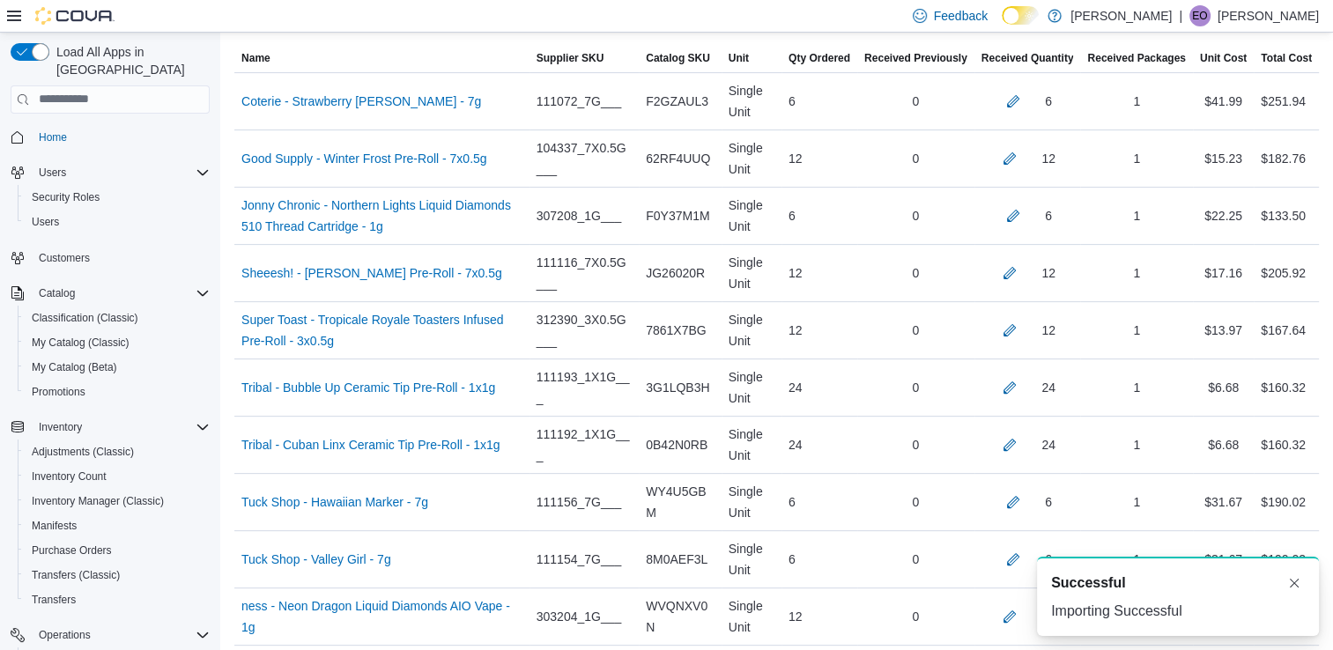
scroll to position [754, 0]
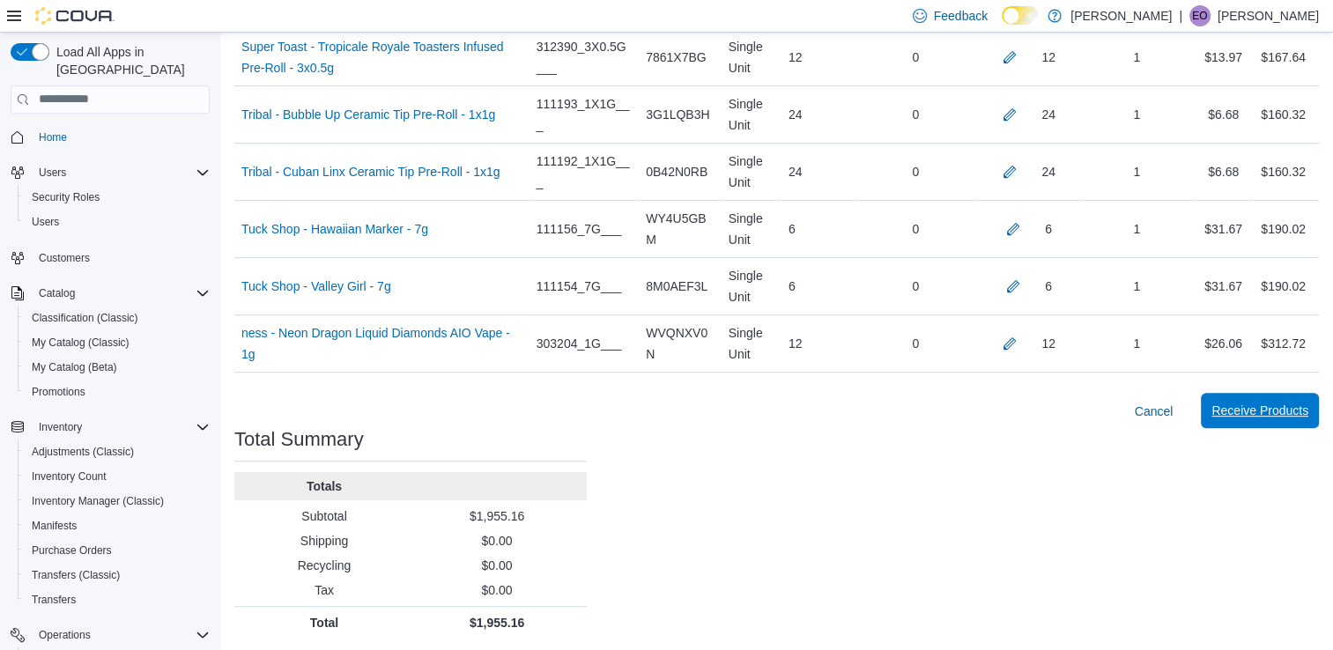
click at [1254, 411] on span "Receive Products" at bounding box center [1259, 411] width 97 height 18
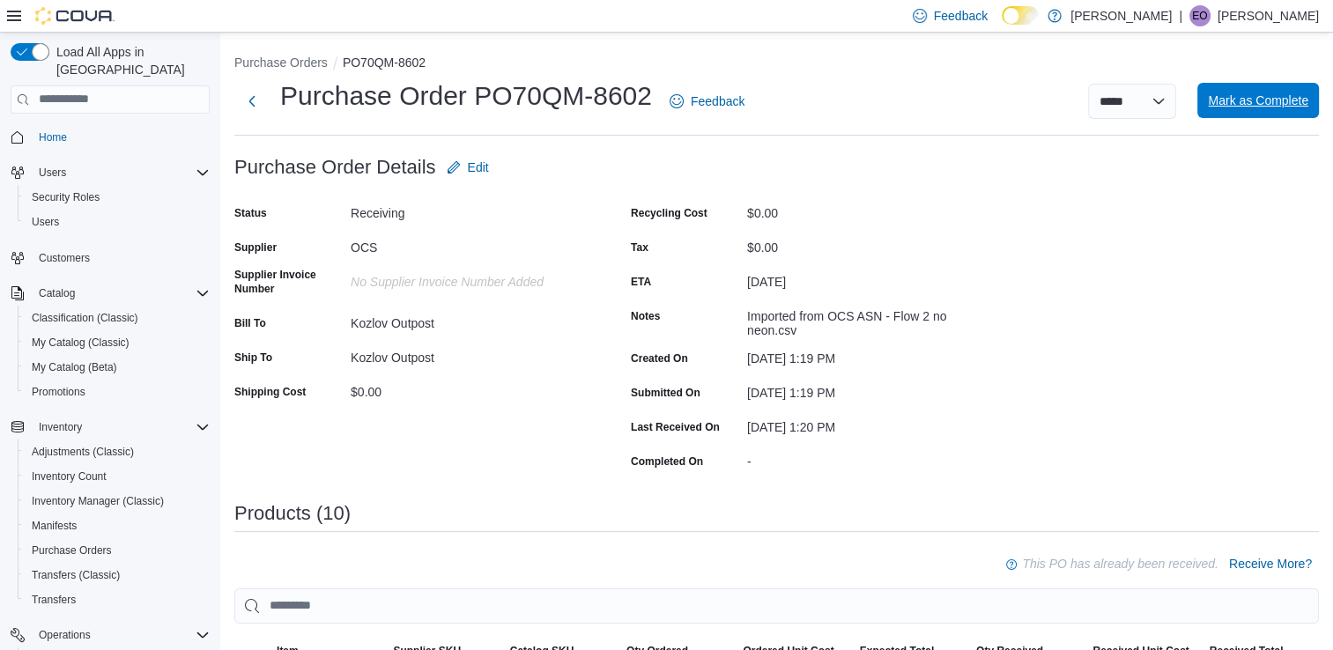
click at [1269, 102] on span "Mark as Complete" at bounding box center [1258, 101] width 100 height 18
